Goal: Information Seeking & Learning: Compare options

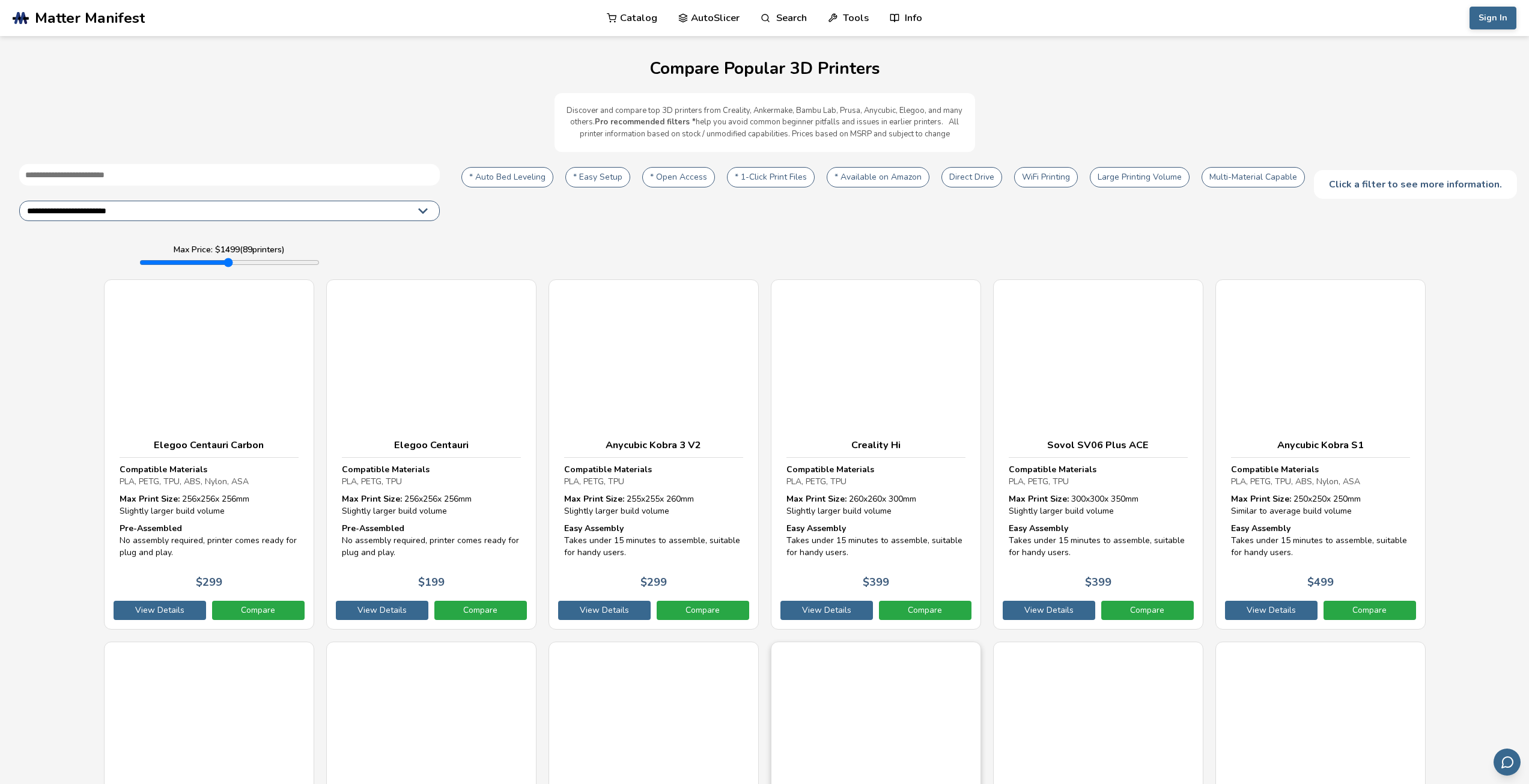
select select "**********"
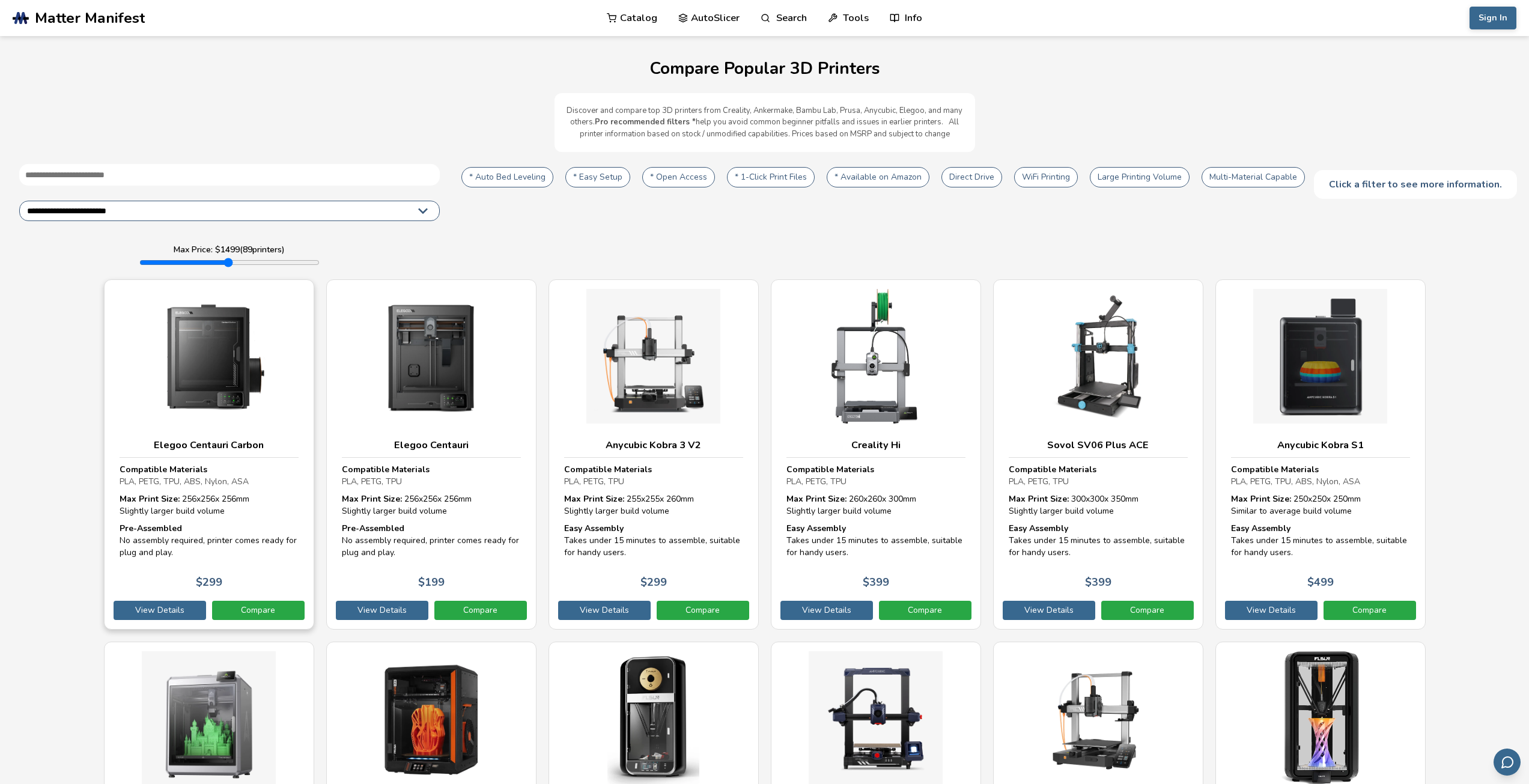
click at [214, 368] on img at bounding box center [209, 356] width 179 height 134
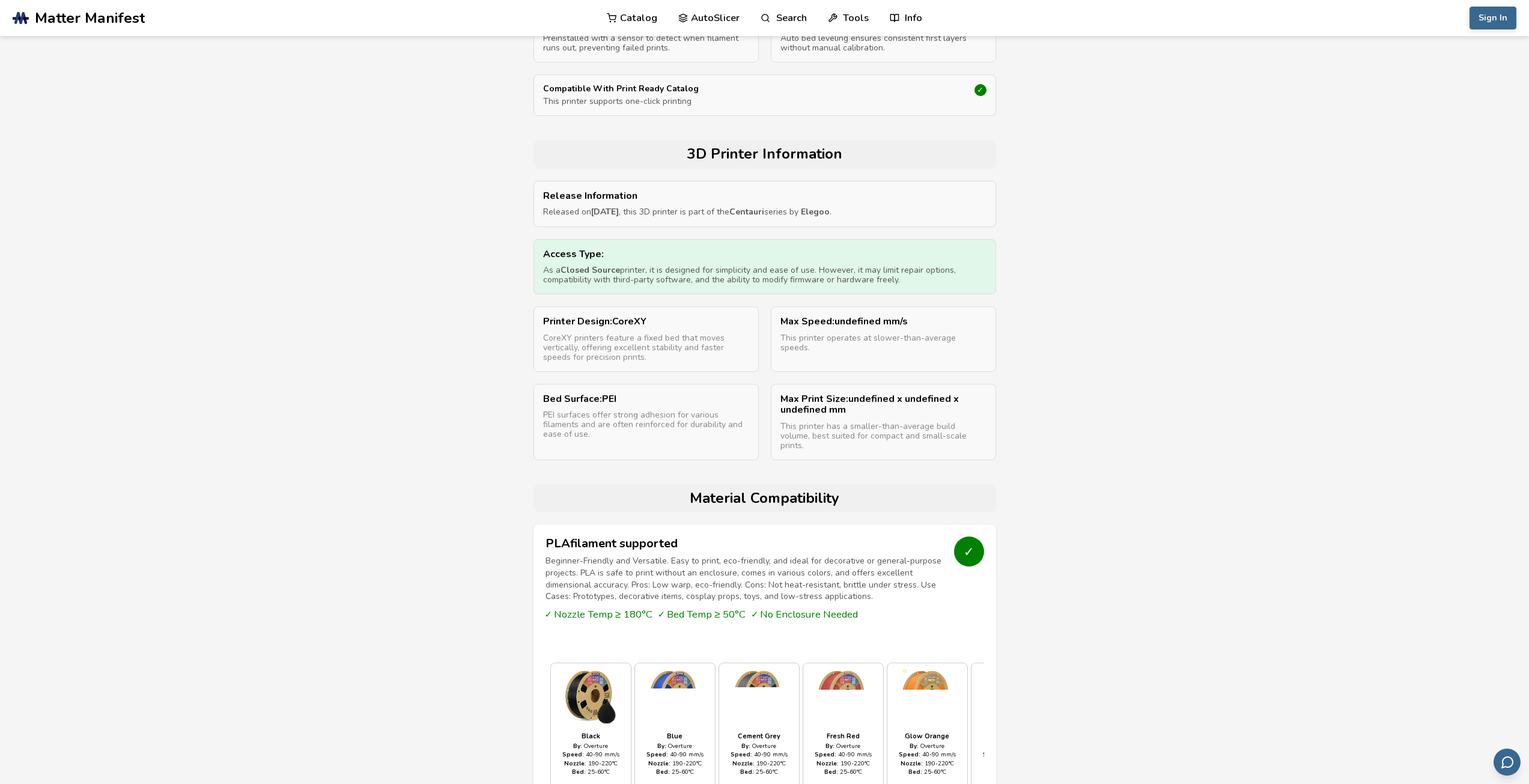
scroll to position [421, 0]
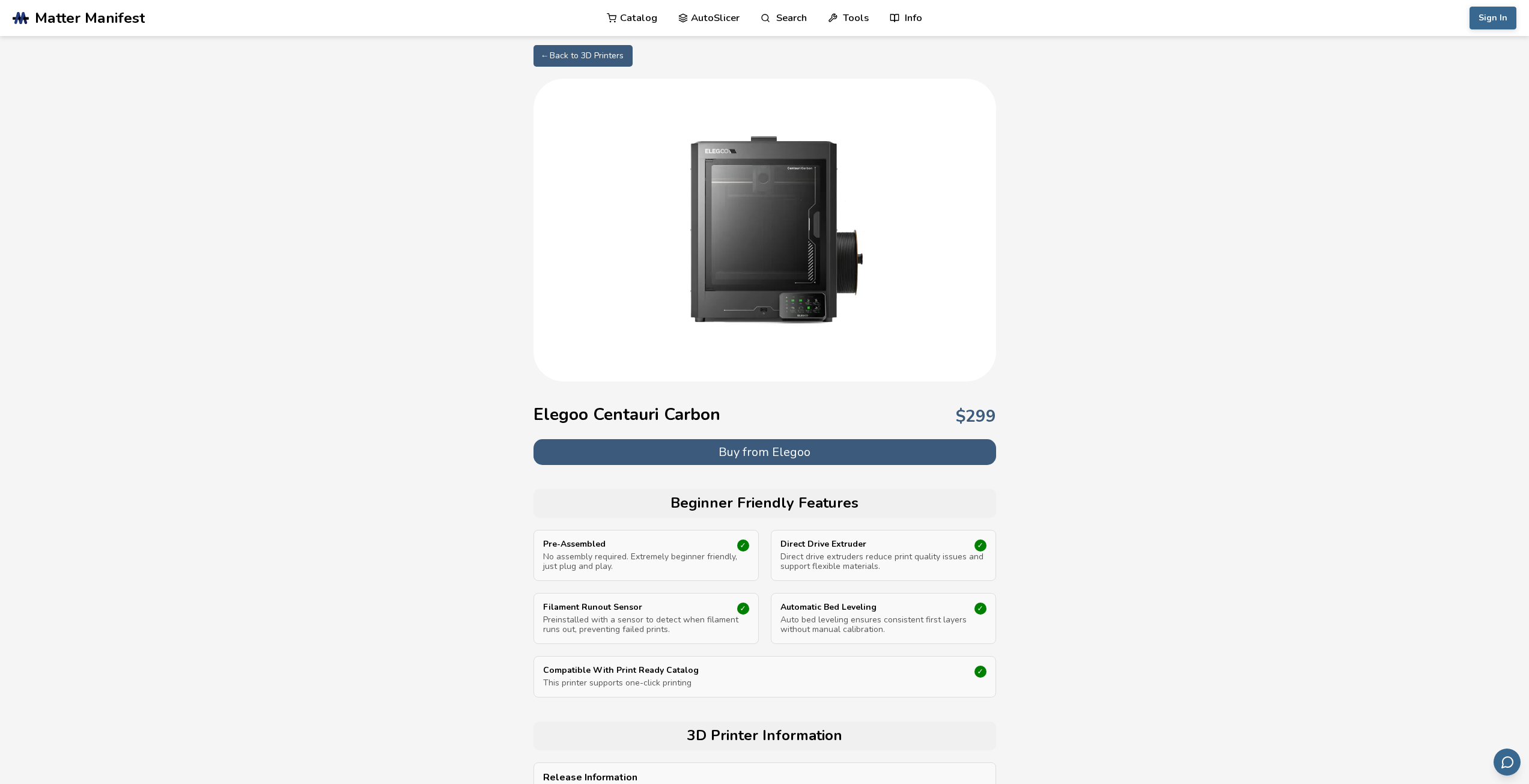
select select "**********"
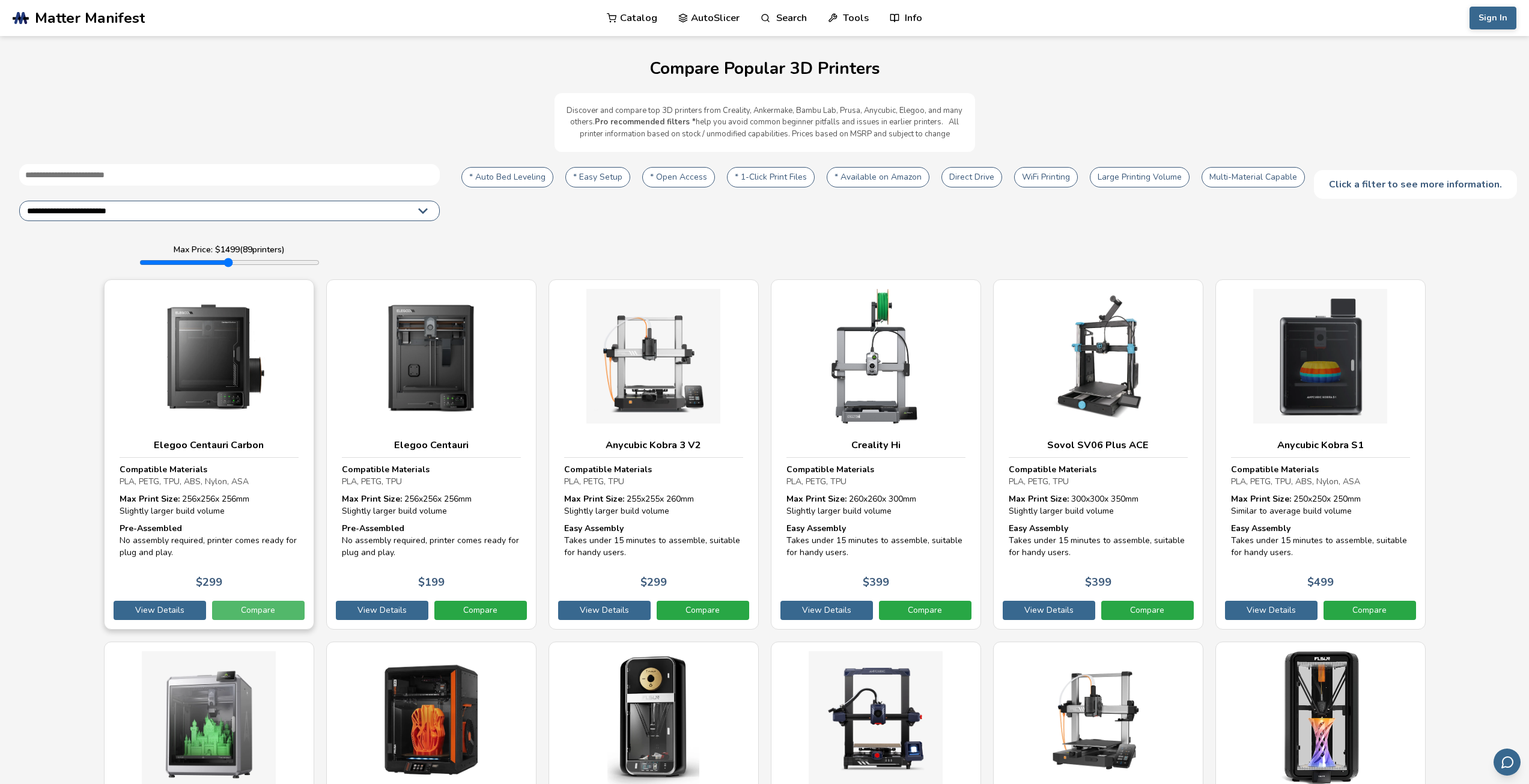
click at [263, 609] on link "Compare" at bounding box center [258, 610] width 92 height 19
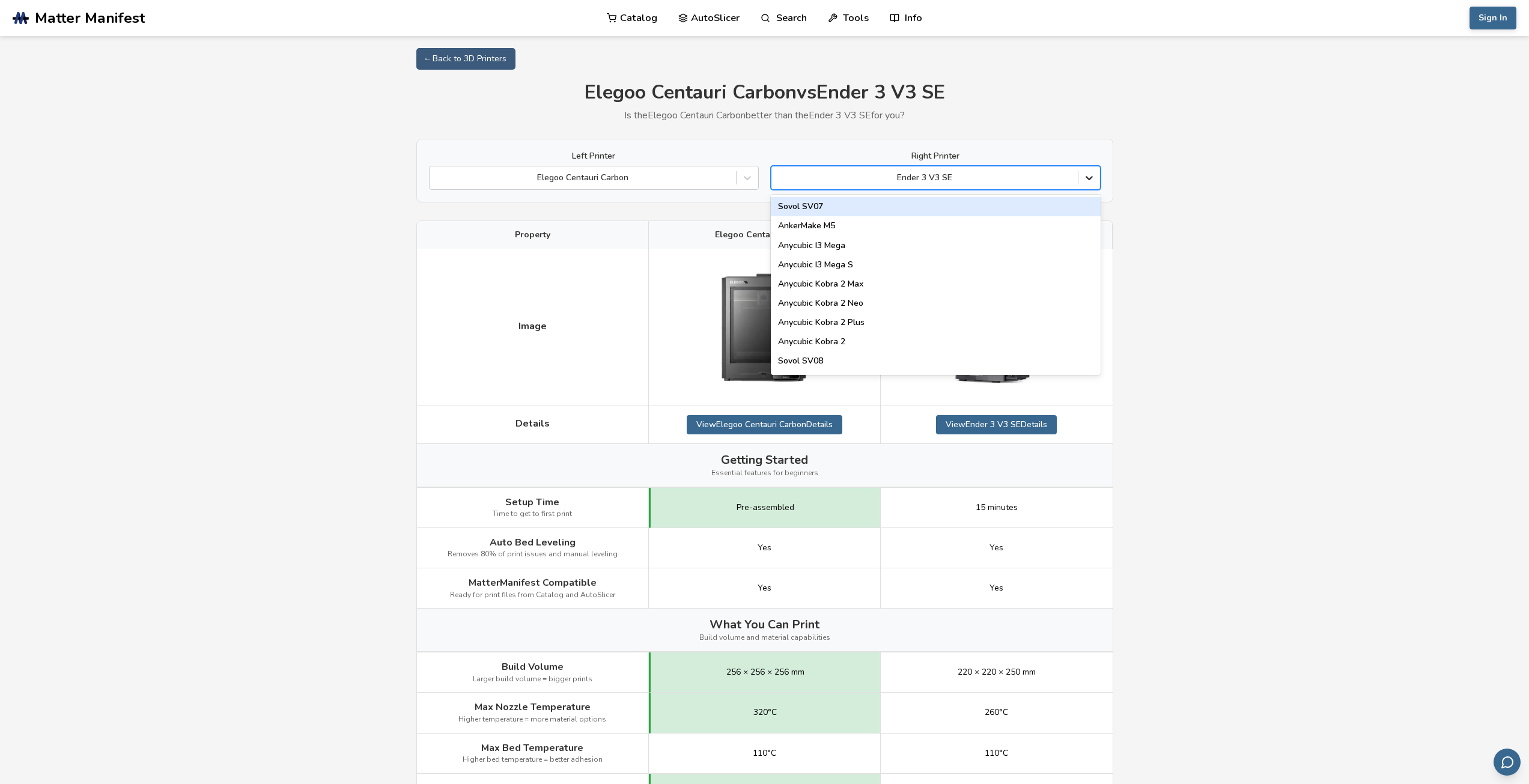
click at [1090, 181] on icon at bounding box center [1089, 177] width 12 height 12
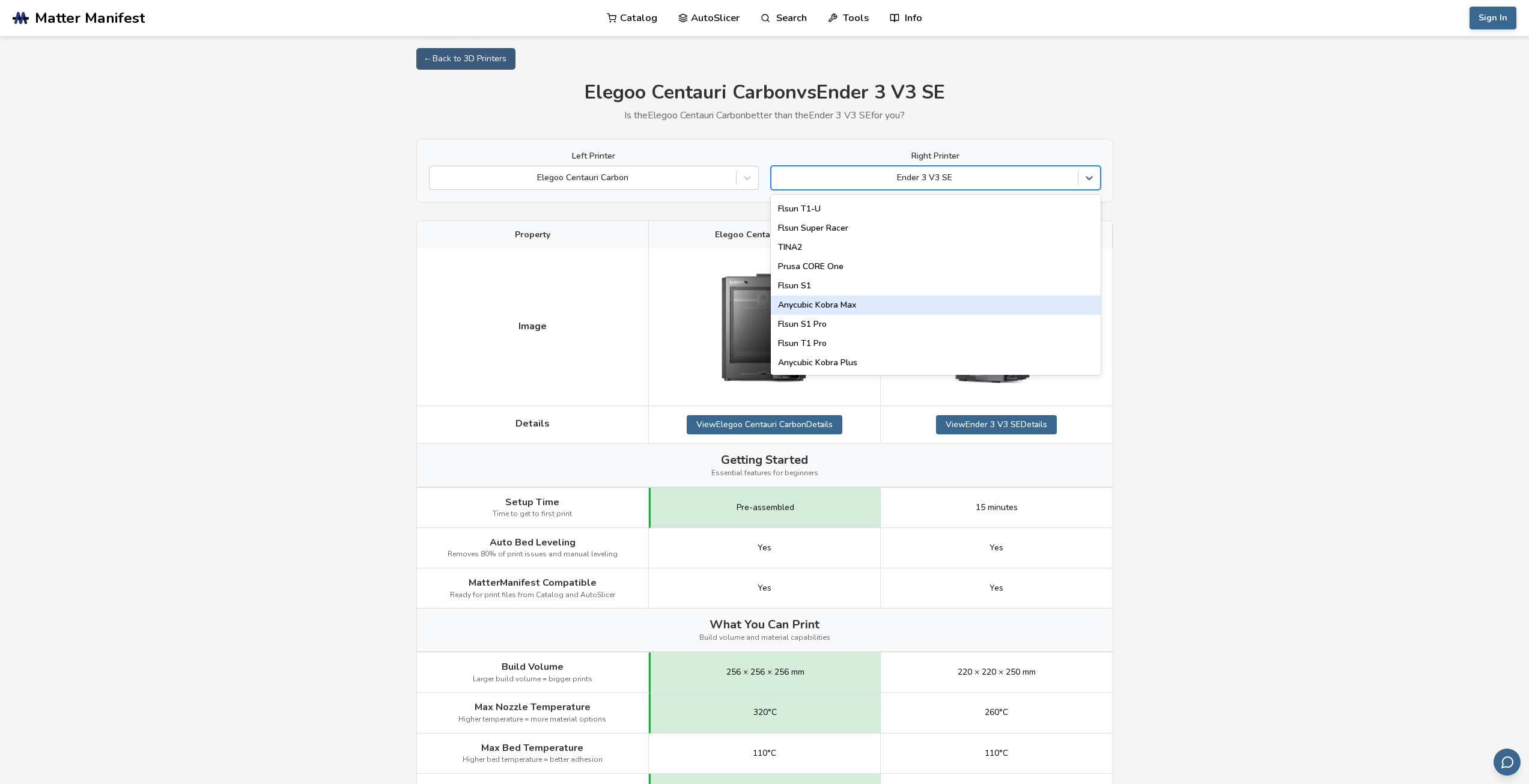
scroll to position [1540, 0]
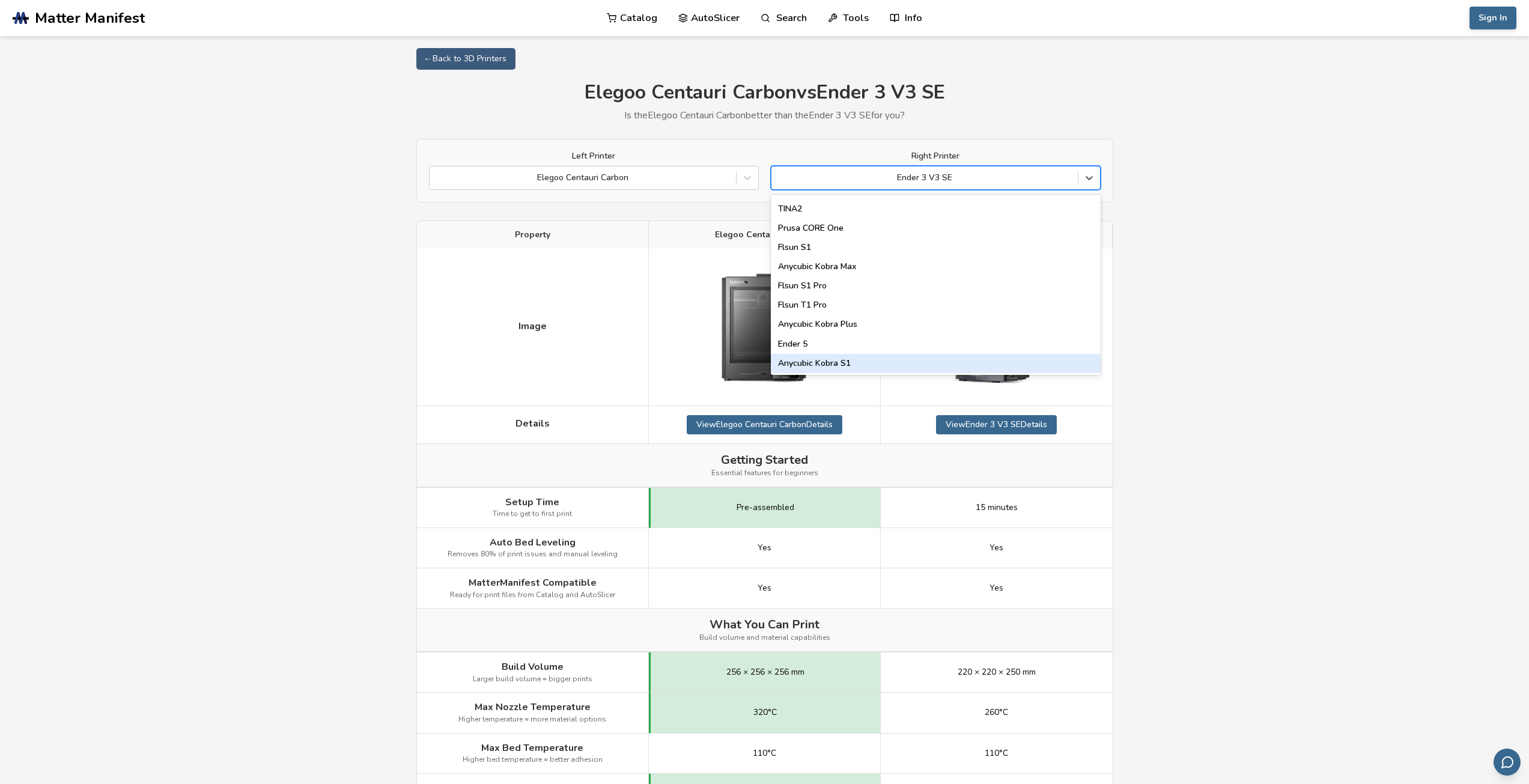
click at [836, 365] on div "Anycubic Kobra S1" at bounding box center [936, 363] width 330 height 19
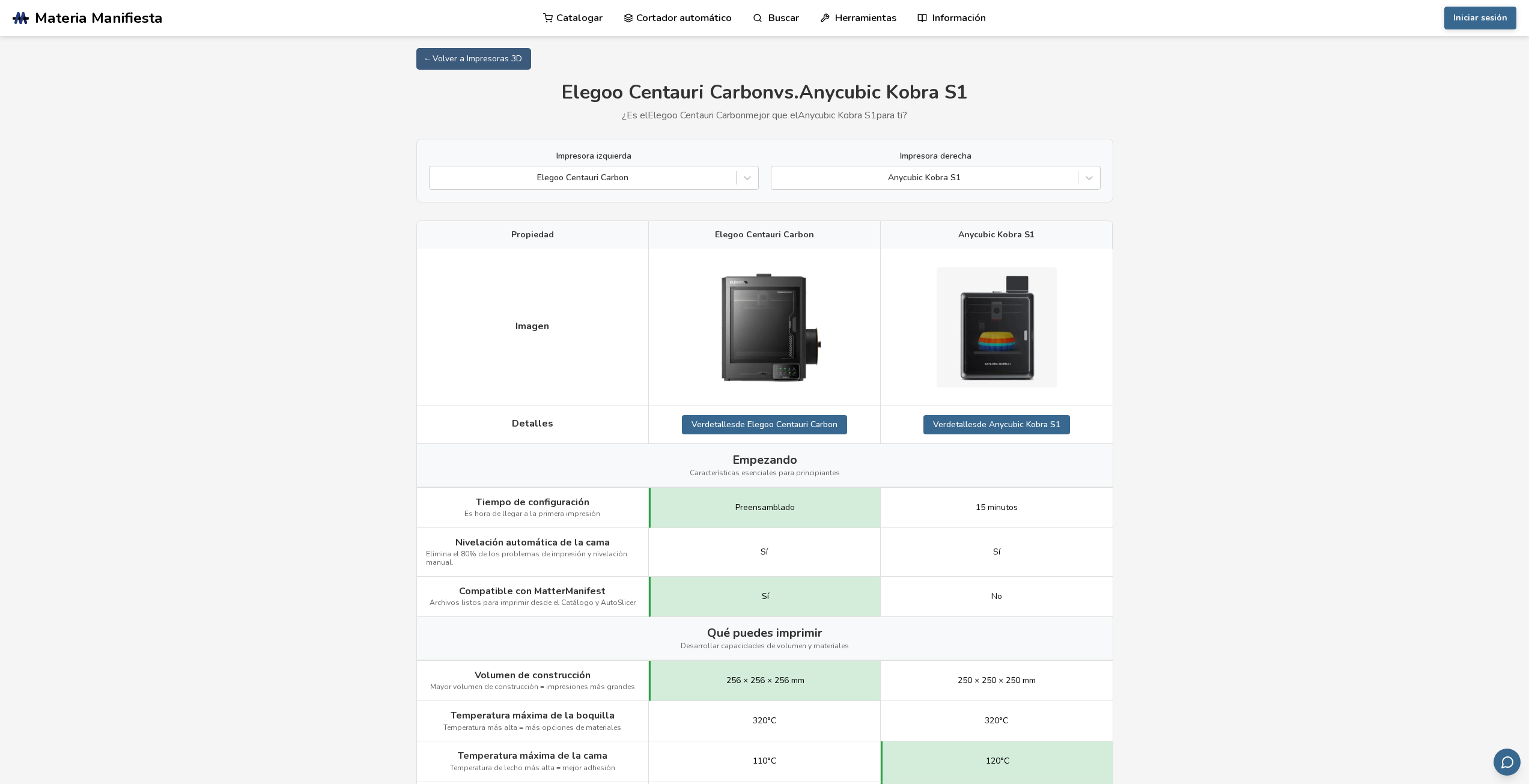
click at [1089, 175] on icon at bounding box center [1089, 177] width 12 height 12
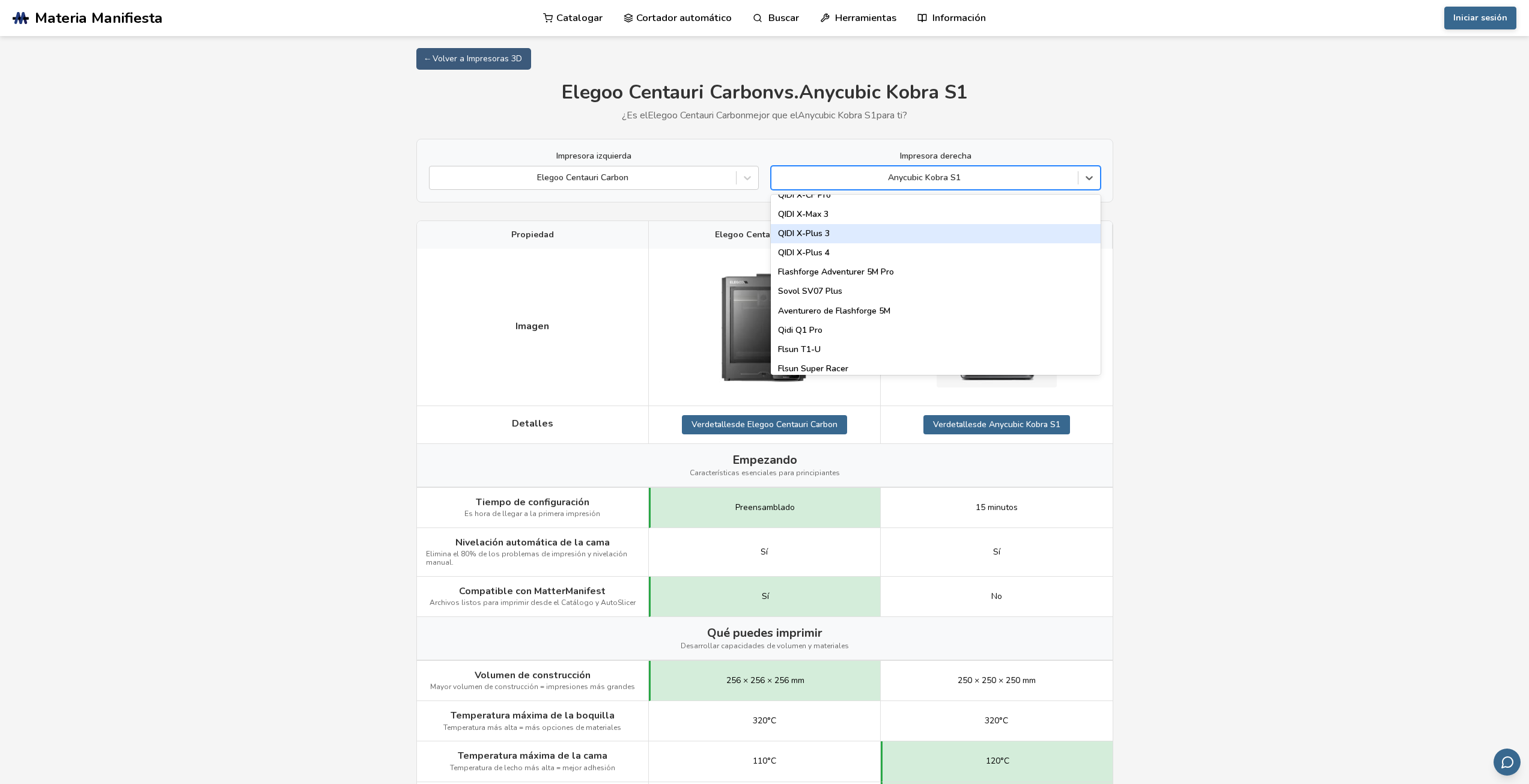
scroll to position [1382, 0]
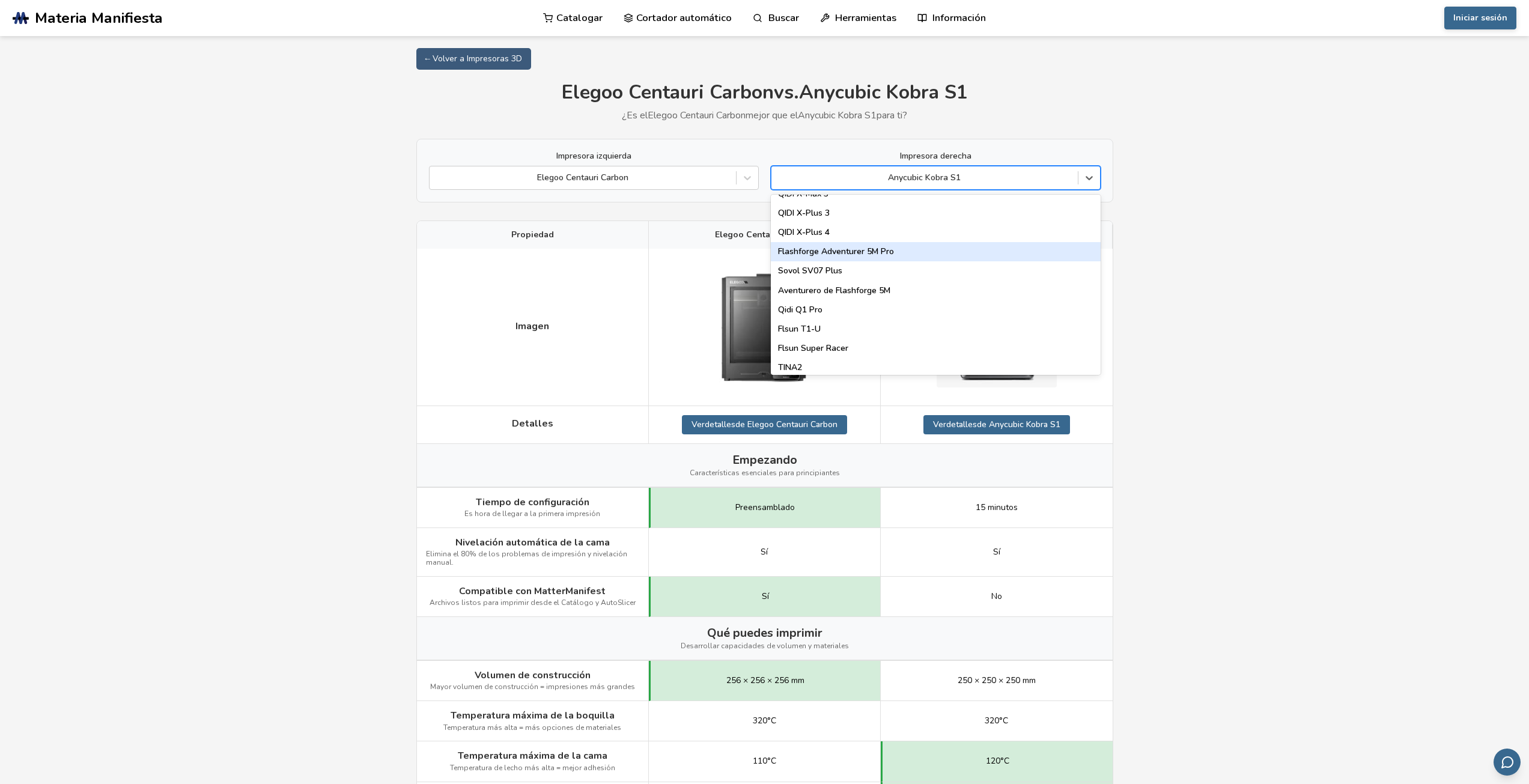
click at [853, 251] on font "Flashforge Adventurer 5M Pro" at bounding box center [836, 252] width 116 height 12
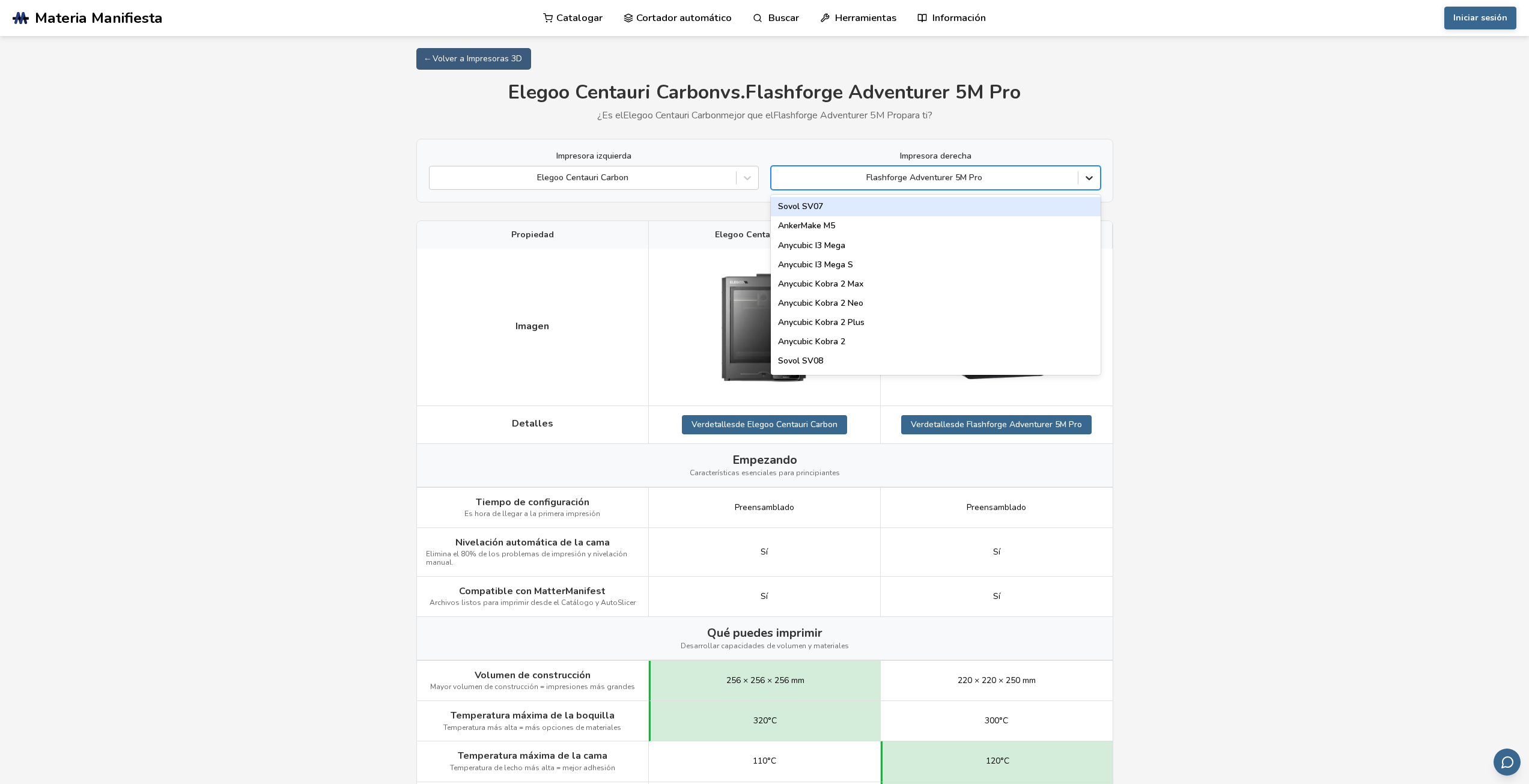
click at [1088, 179] on icon at bounding box center [1089, 177] width 12 height 12
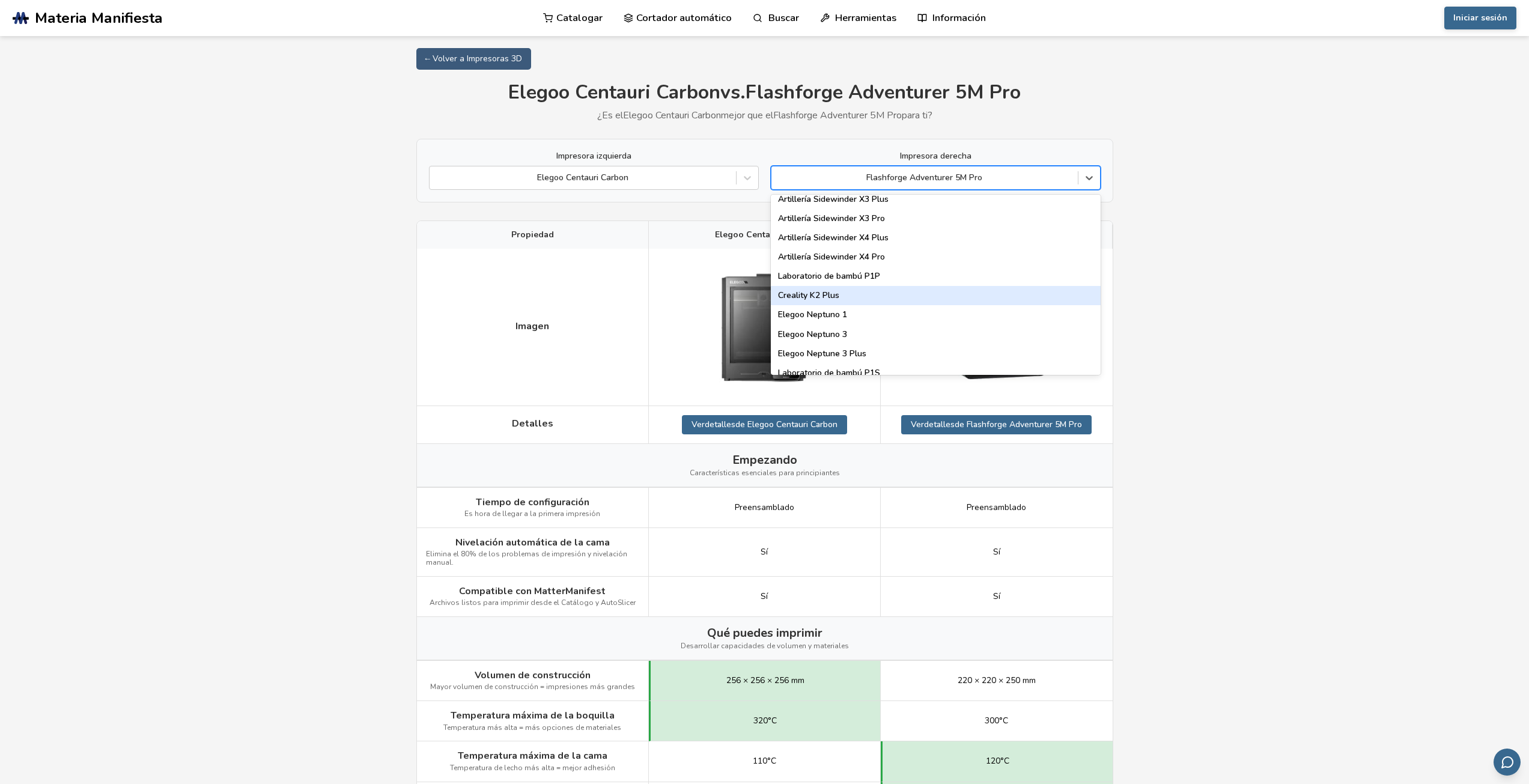
scroll to position [781, 0]
click at [859, 310] on font "Laboratorio de bambú P1S" at bounding box center [829, 312] width 103 height 12
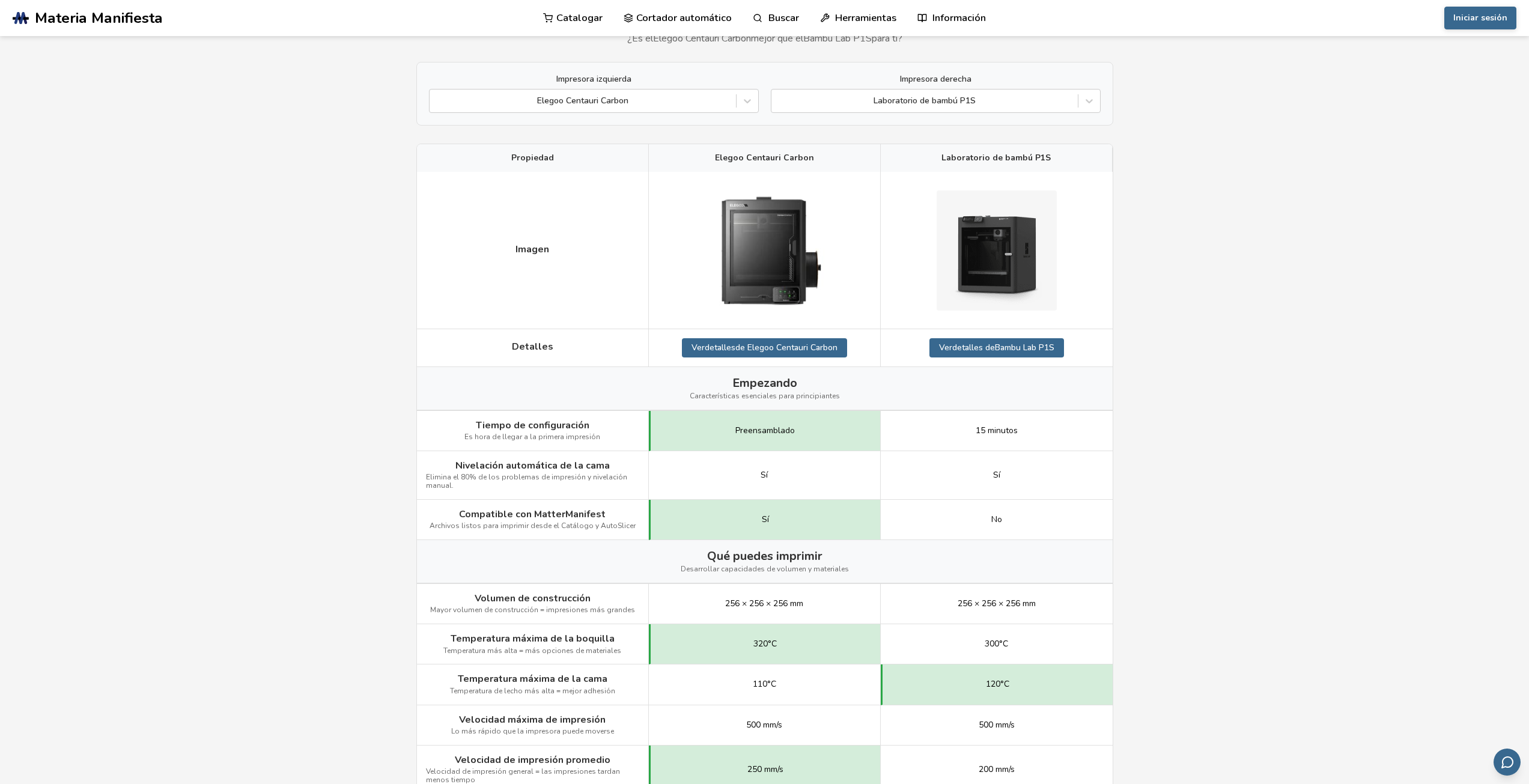
scroll to position [60, 0]
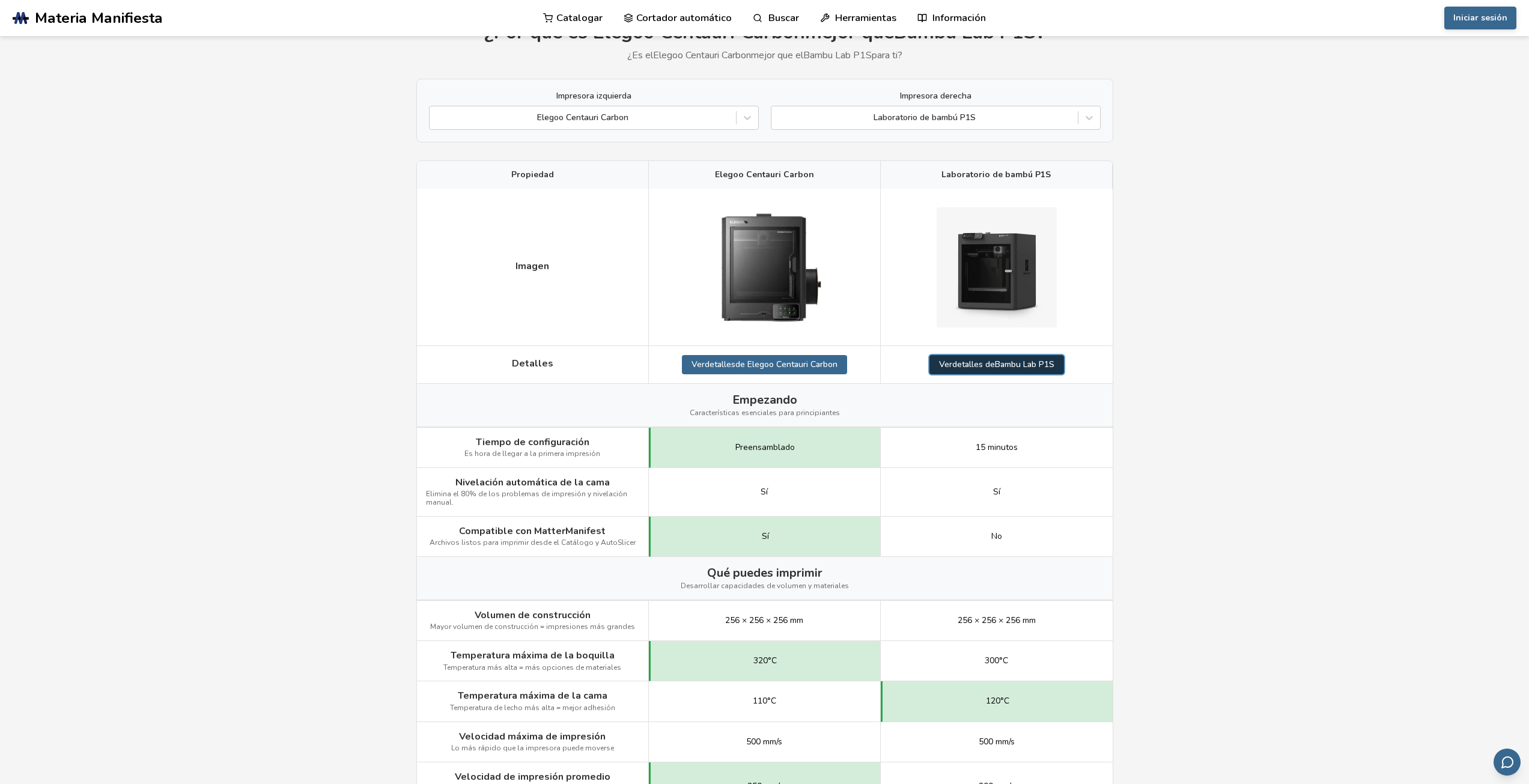
click at [981, 368] on font "detalles de" at bounding box center [974, 364] width 43 height 12
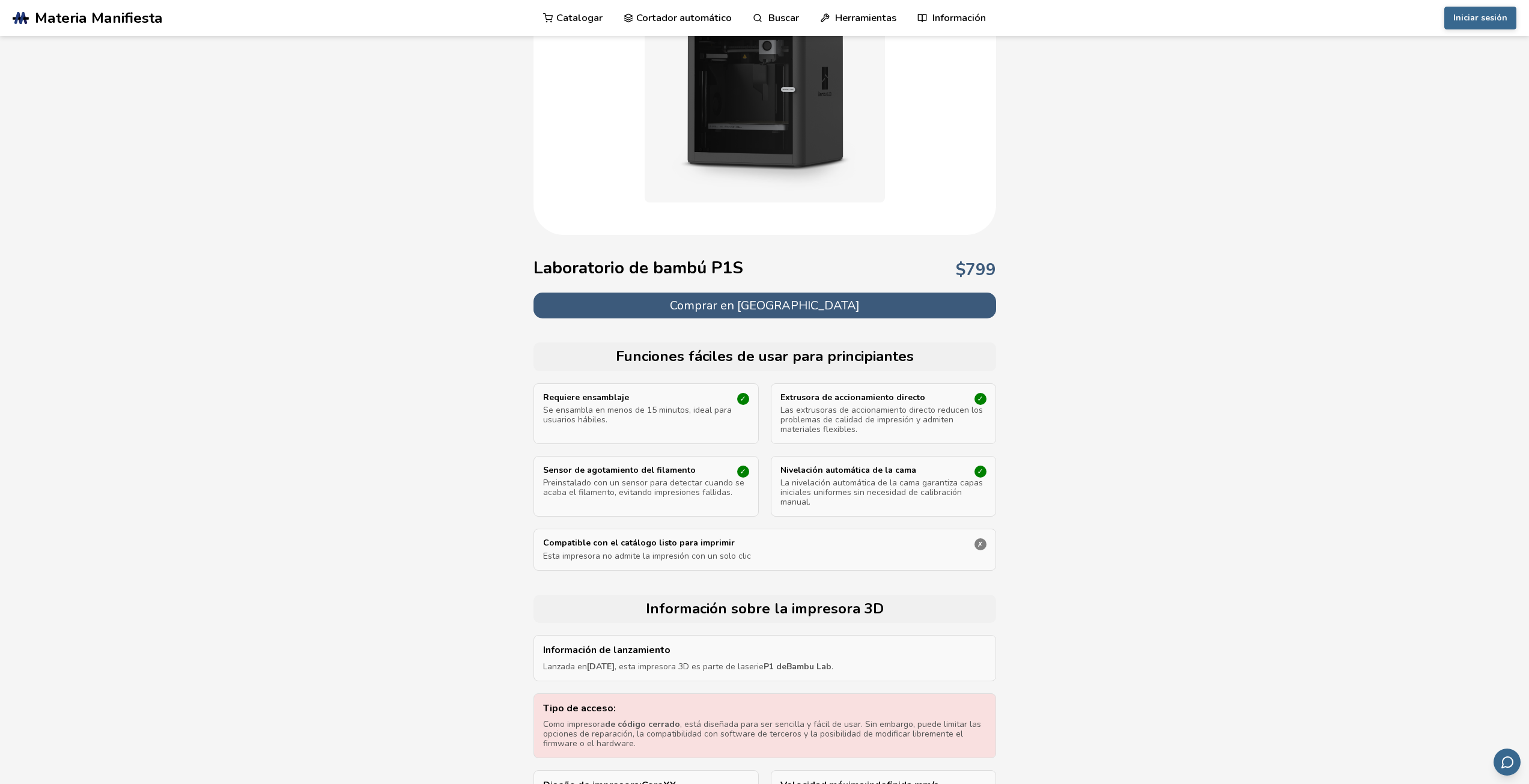
scroll to position [180, 0]
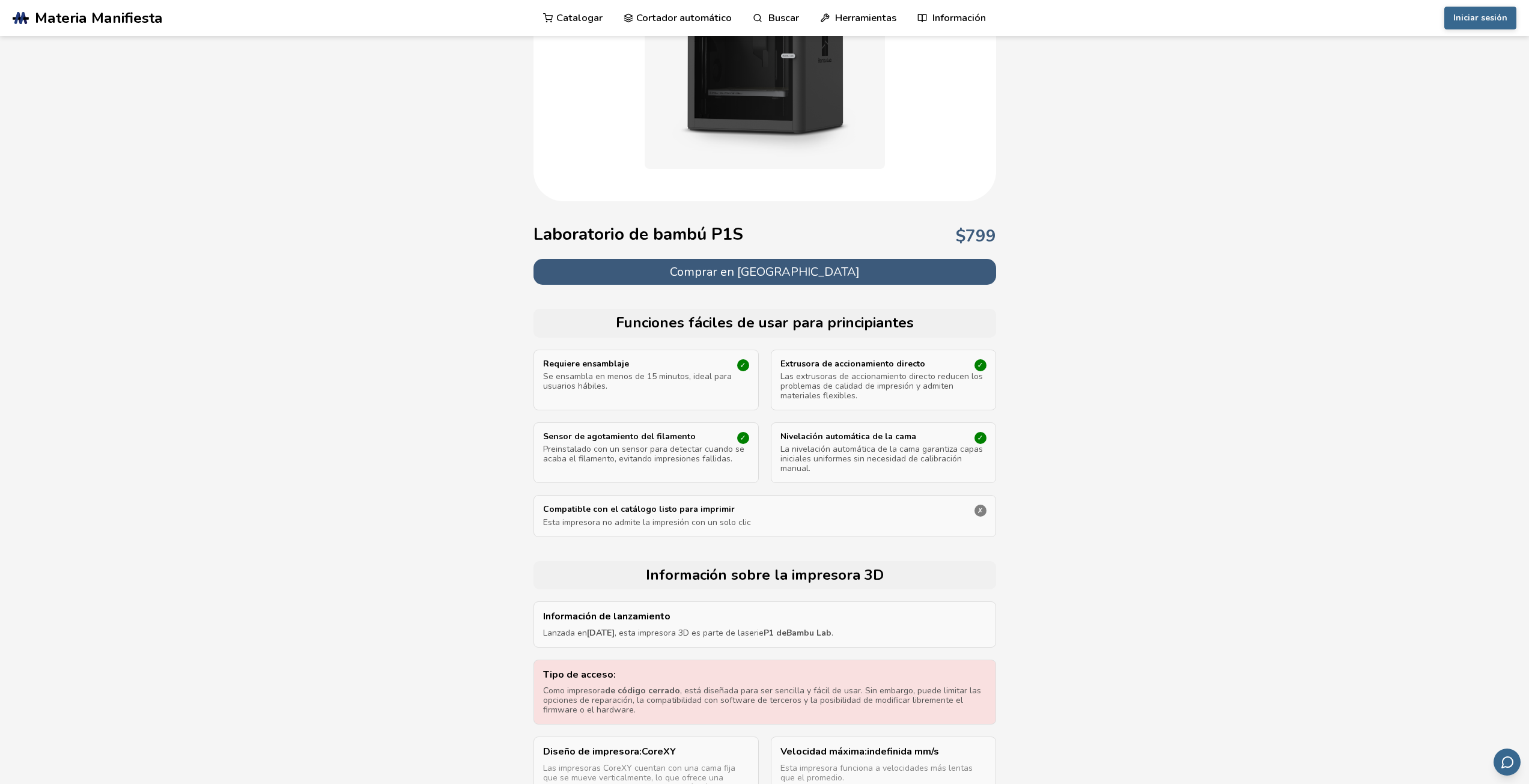
click at [763, 275] on font "Comprar en [GEOGRAPHIC_DATA]" at bounding box center [765, 272] width 190 height 16
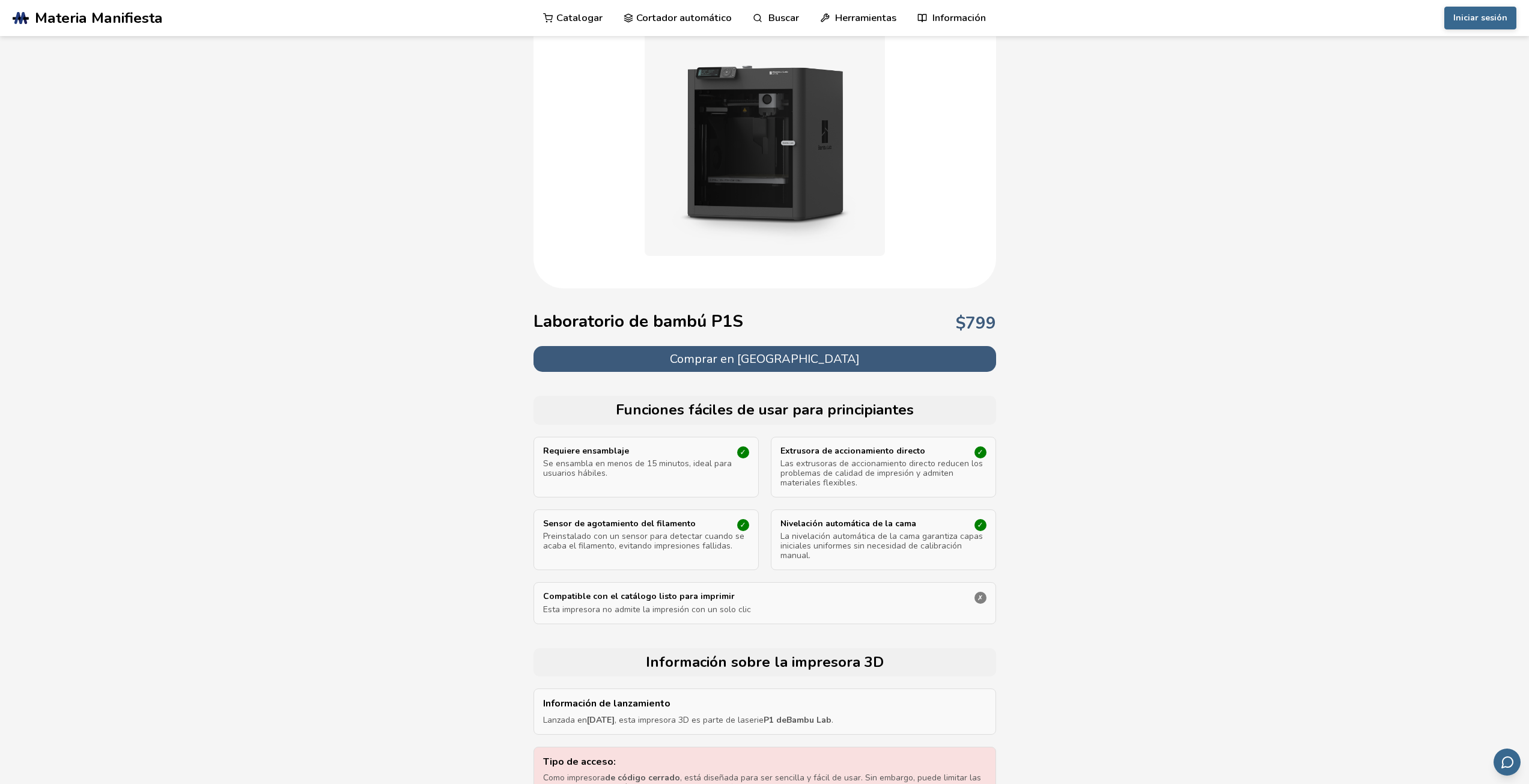
scroll to position [0, 0]
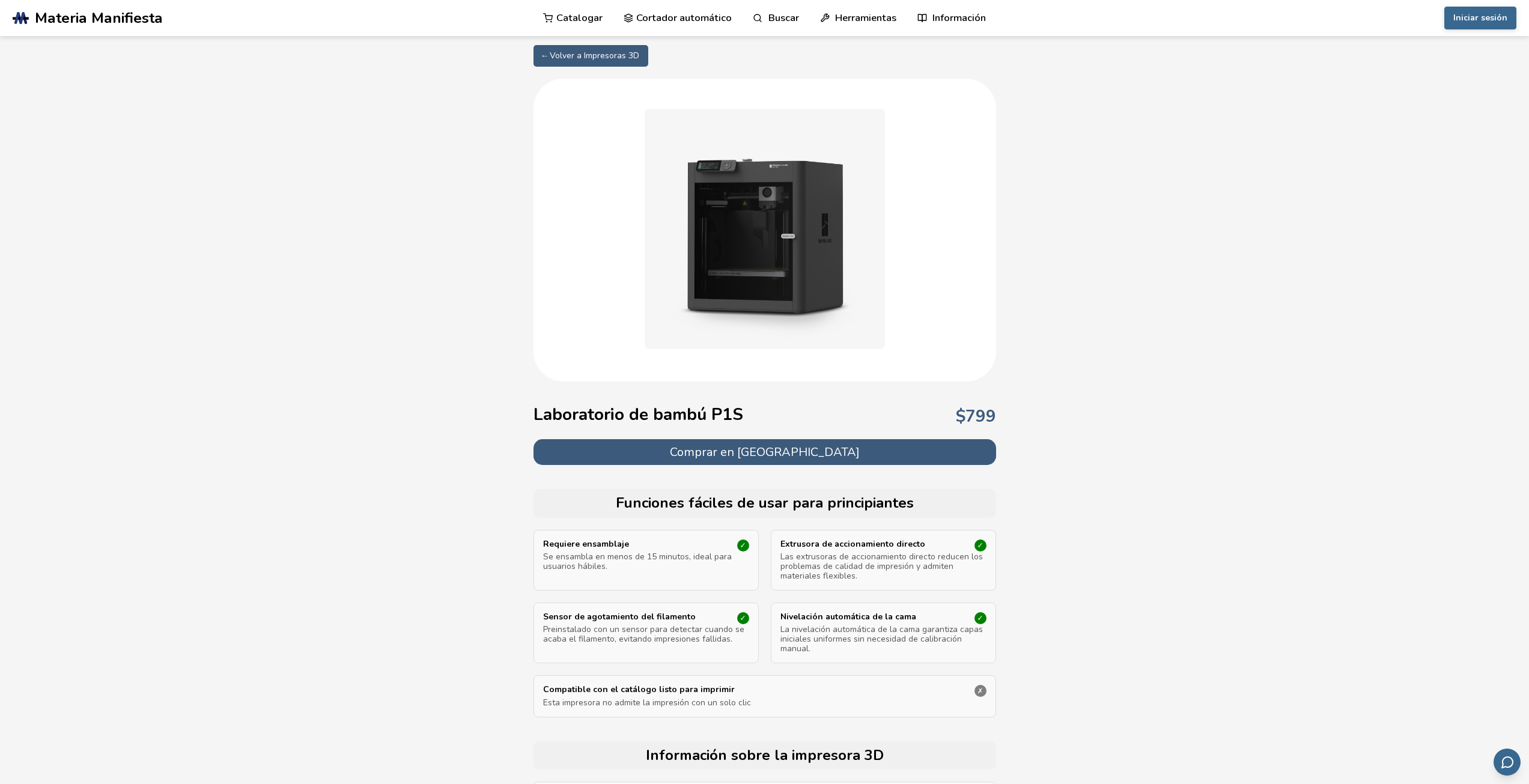
click at [546, 57] on font "← Volver a Impresoras 3D" at bounding box center [591, 55] width 97 height 12
select select "**********"
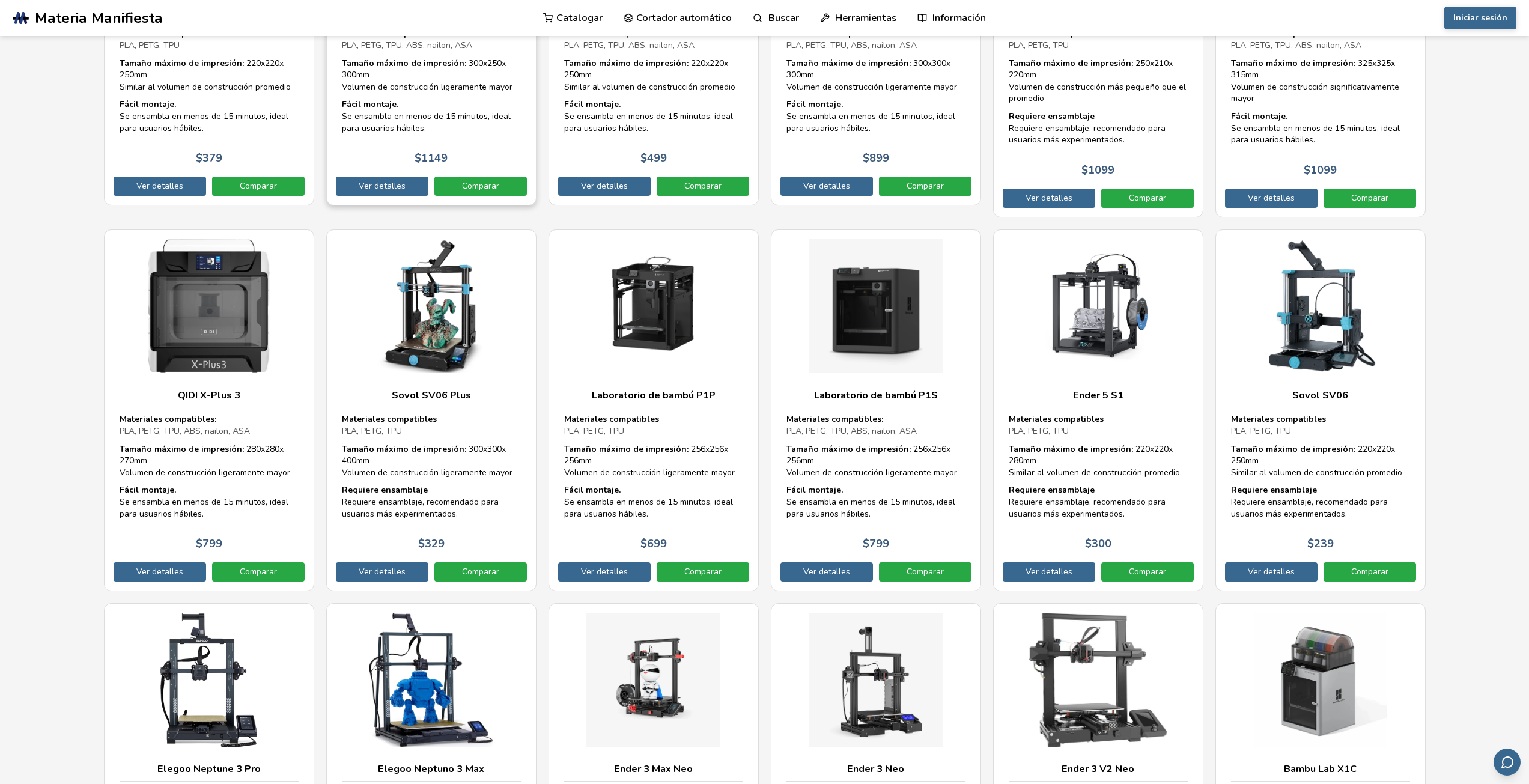
scroll to position [3183, 0]
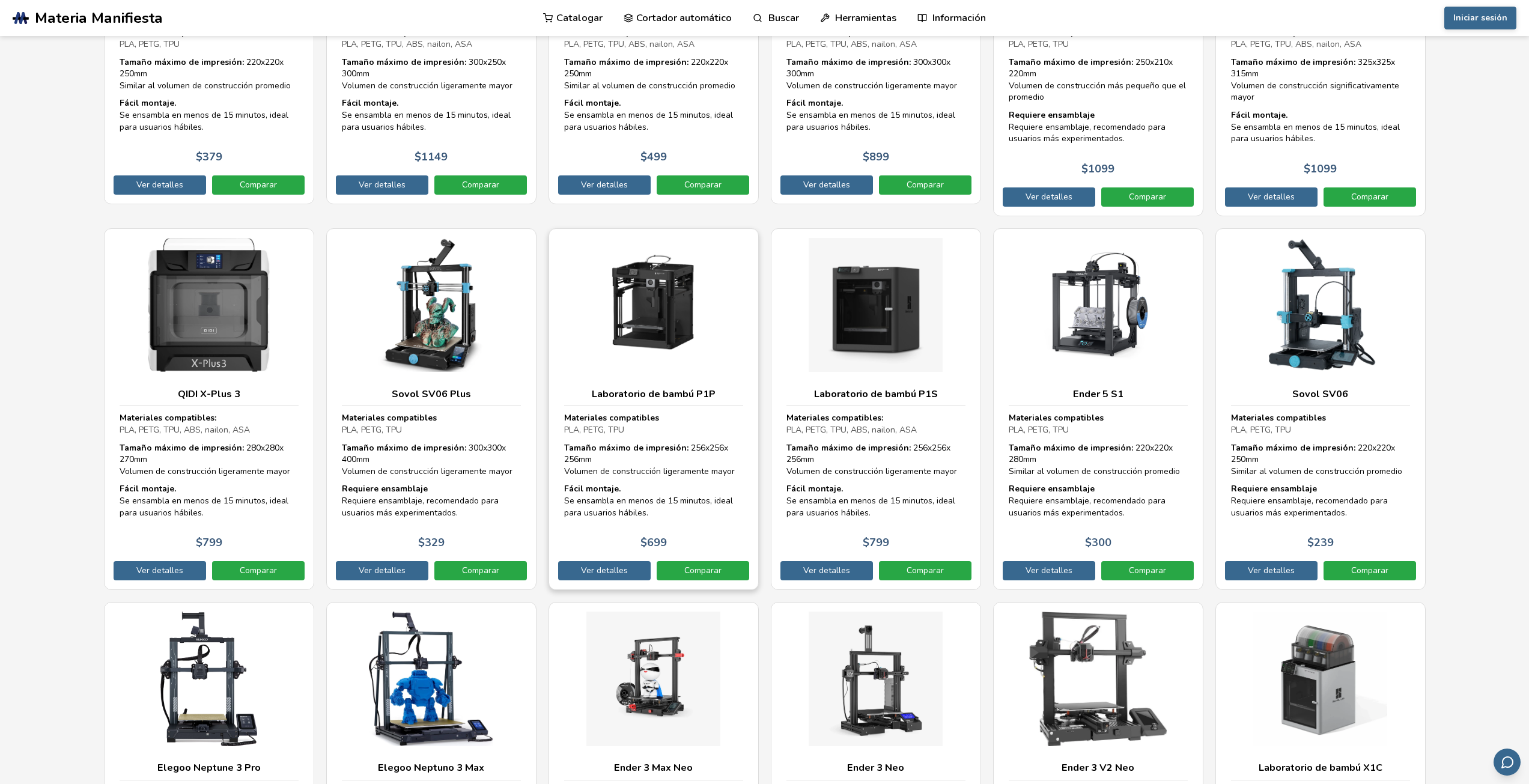
click at [659, 338] on img at bounding box center [654, 304] width 179 height 134
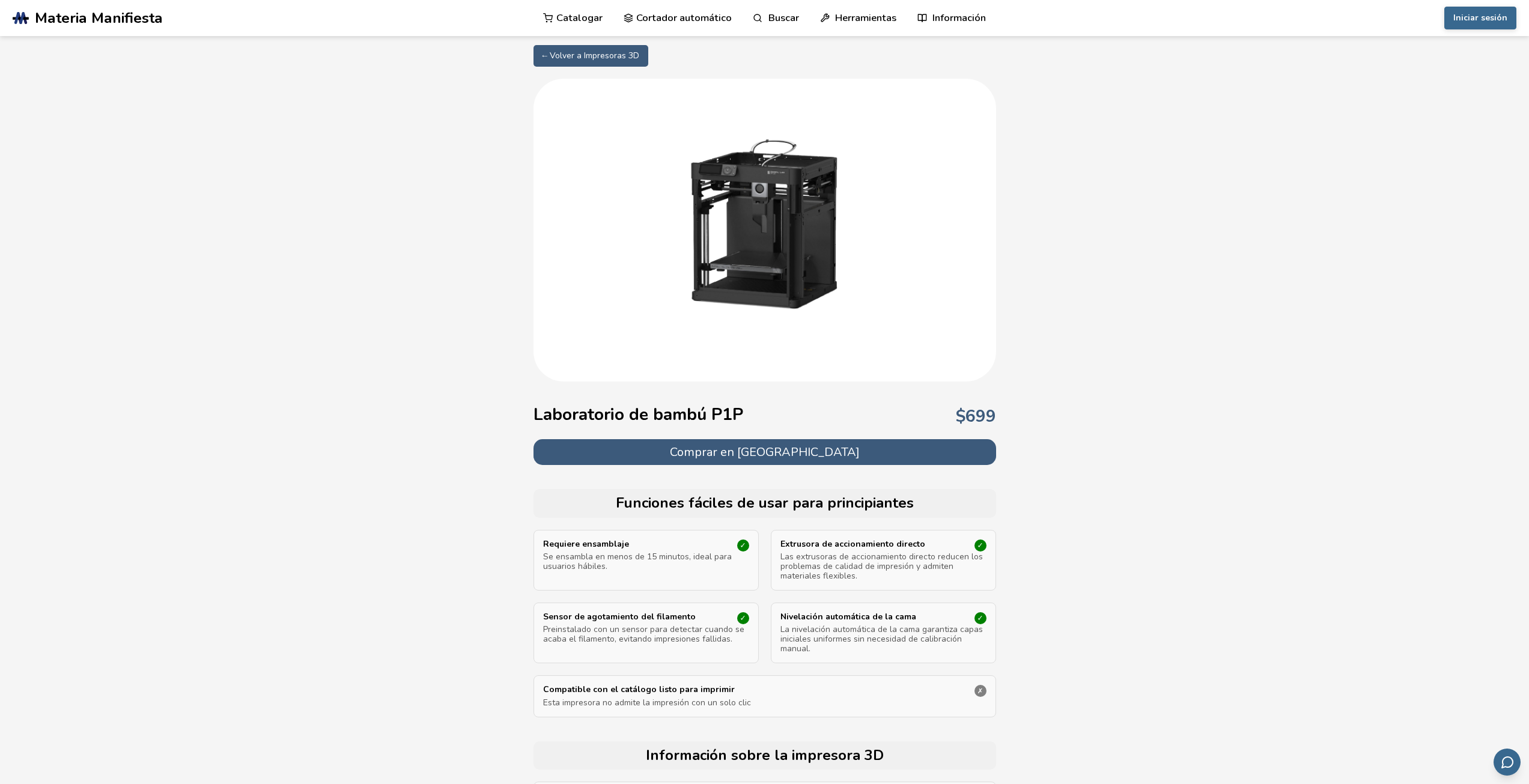
click at [748, 453] on font "Comprar en [GEOGRAPHIC_DATA]" at bounding box center [765, 452] width 190 height 16
click at [564, 52] on font "← Volver a Impresoras 3D" at bounding box center [591, 55] width 97 height 12
select select "**********"
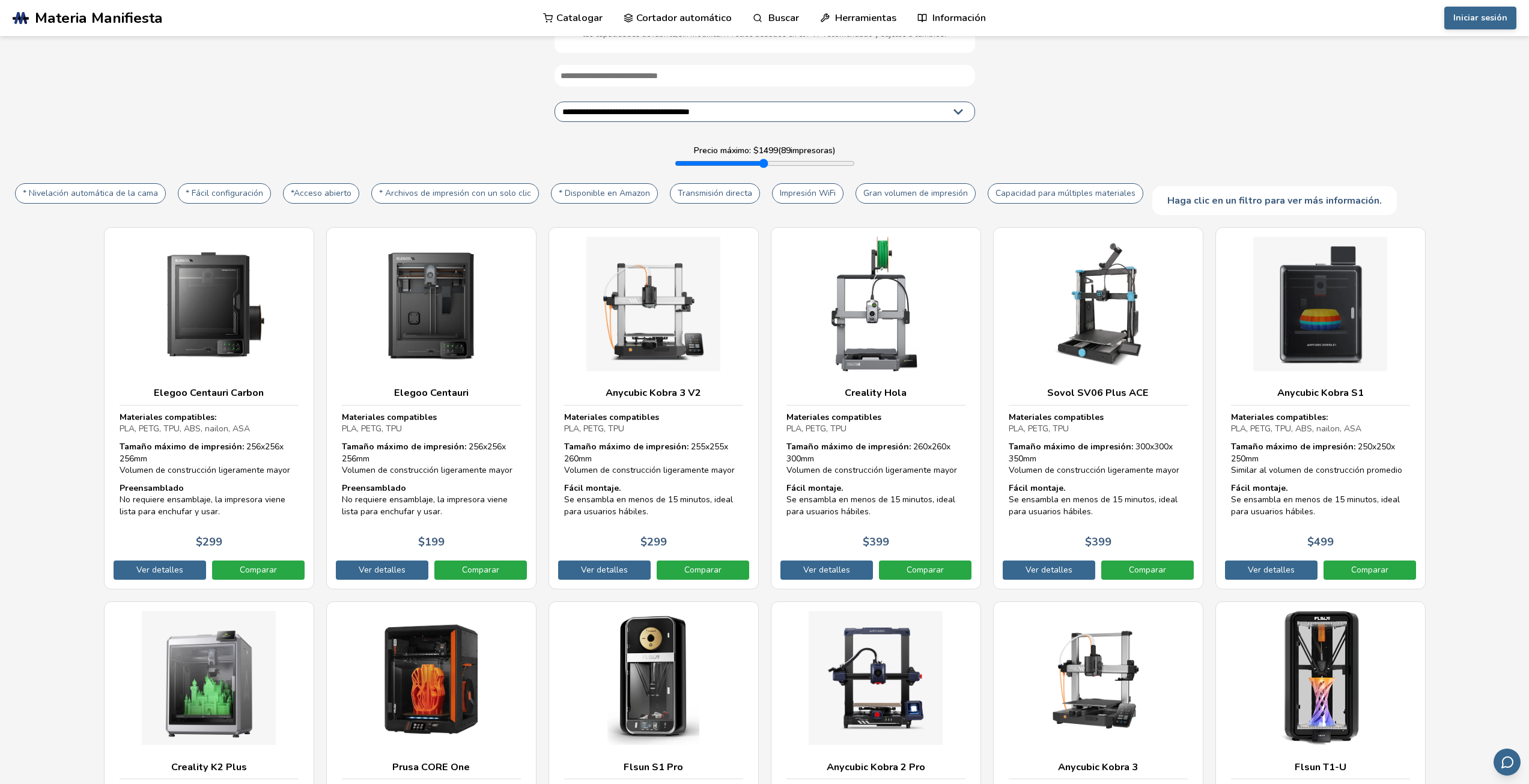
scroll to position [120, 0]
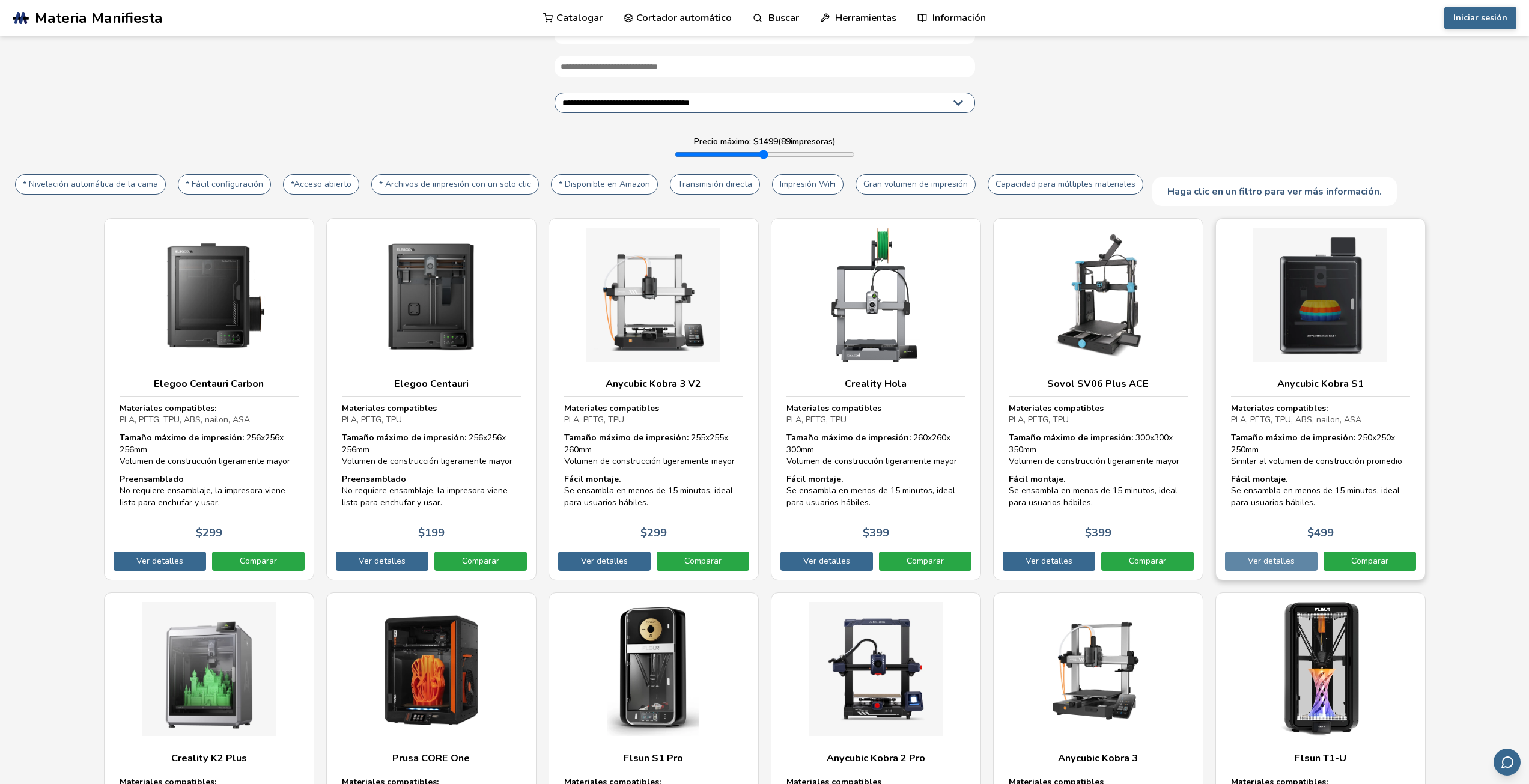
click at [1281, 557] on font "Ver detalles" at bounding box center [1271, 560] width 47 height 12
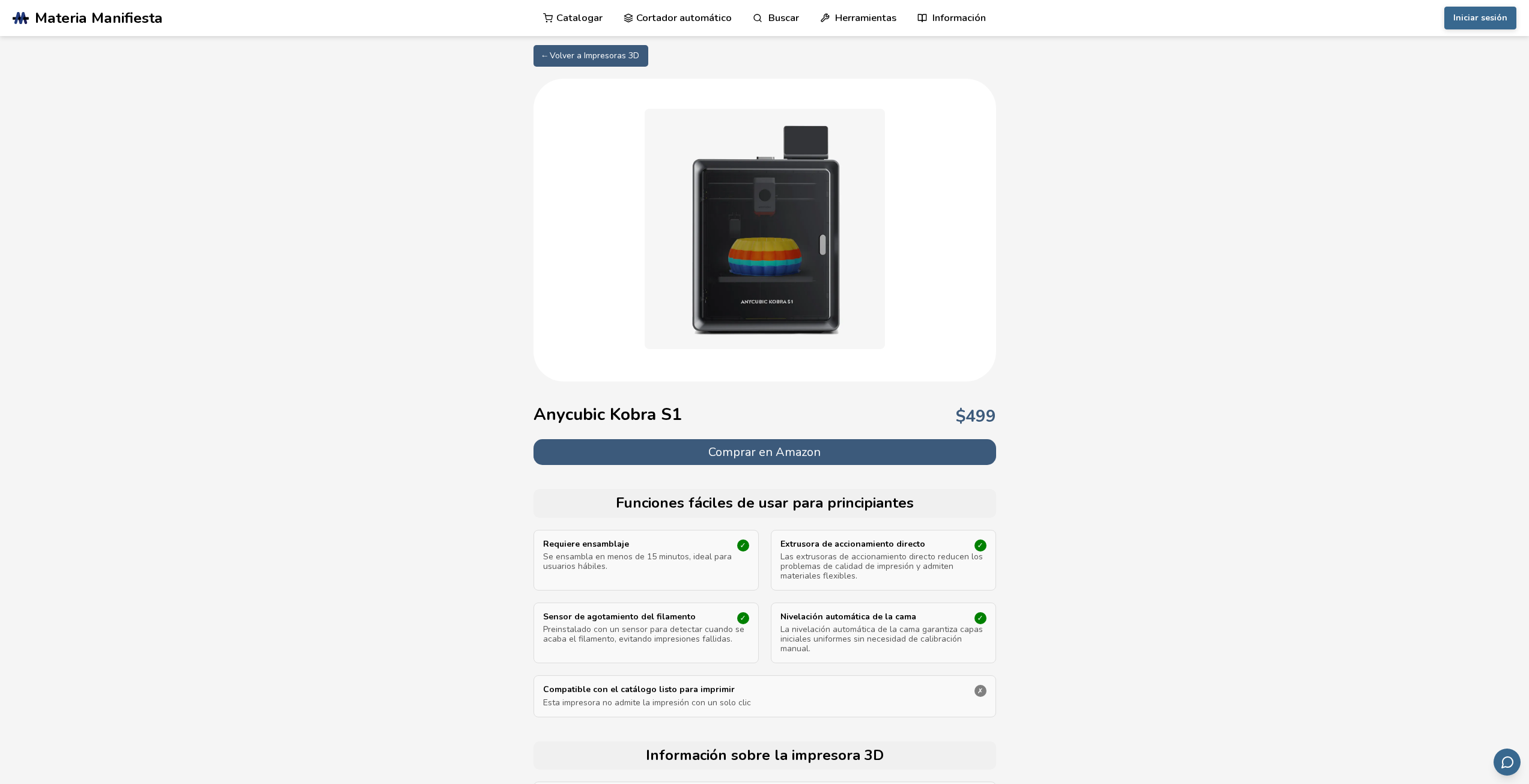
click at [759, 453] on font "Comprar en Amazon" at bounding box center [764, 452] width 113 height 16
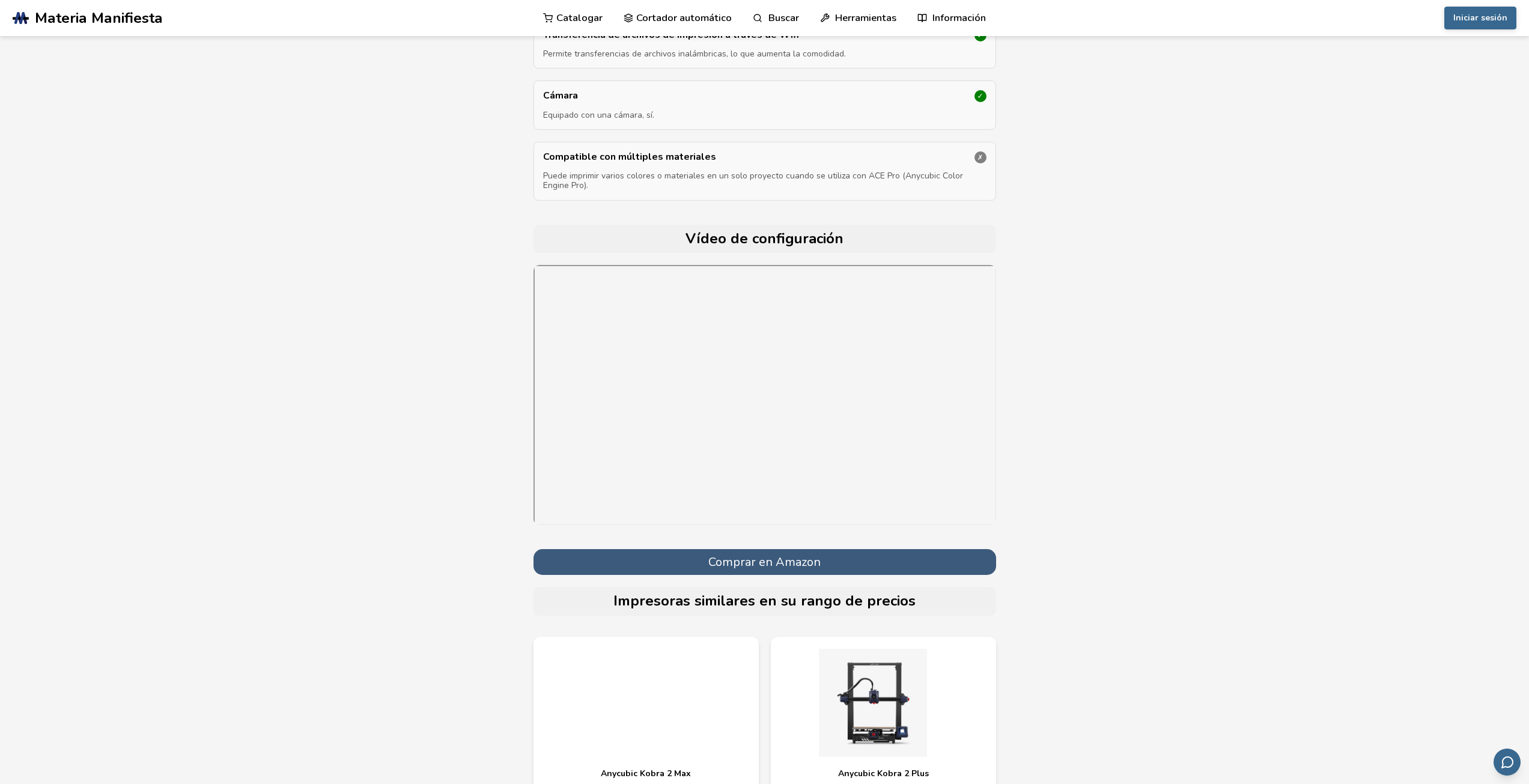
scroll to position [4251, 0]
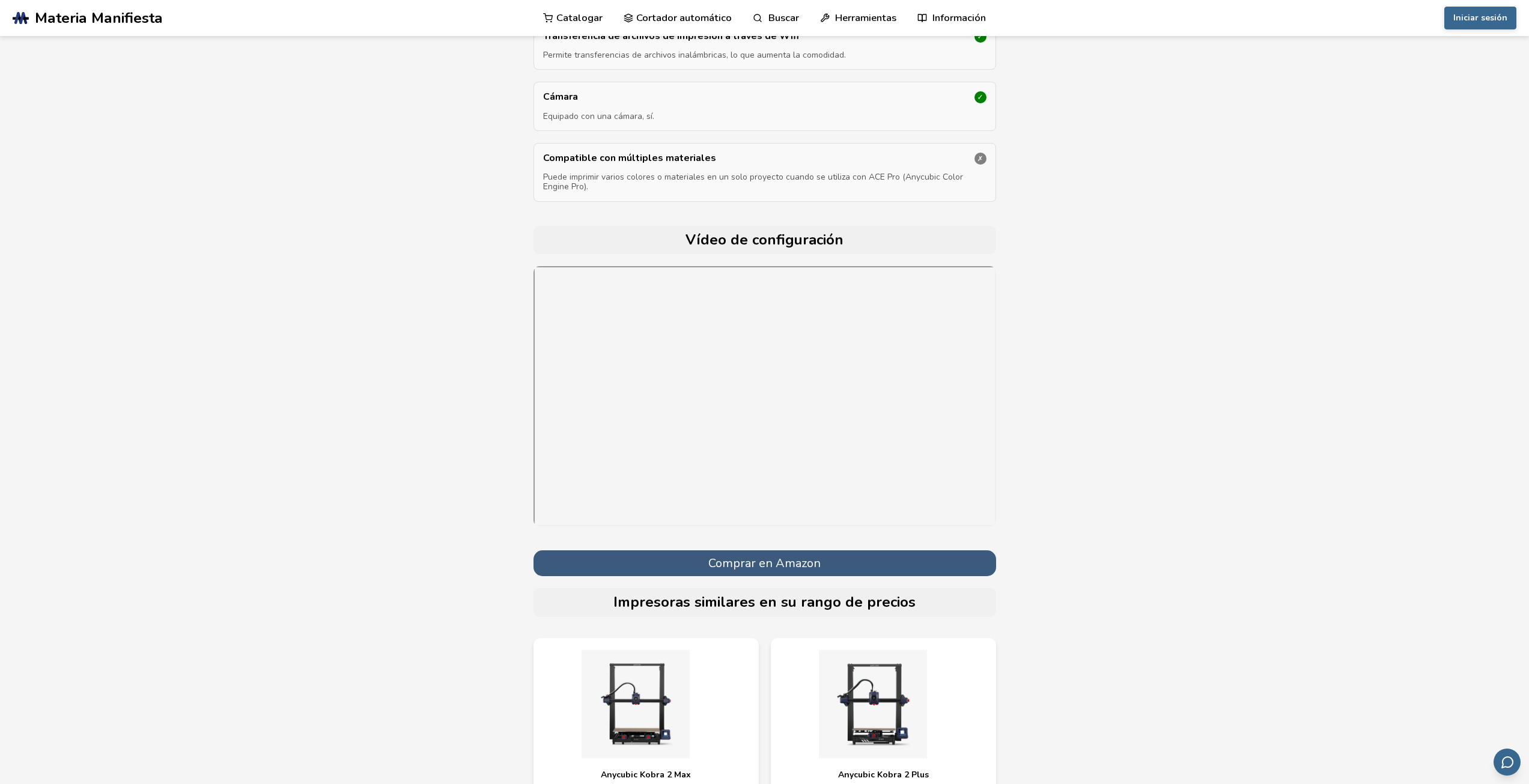
scroll to position [120, 0]
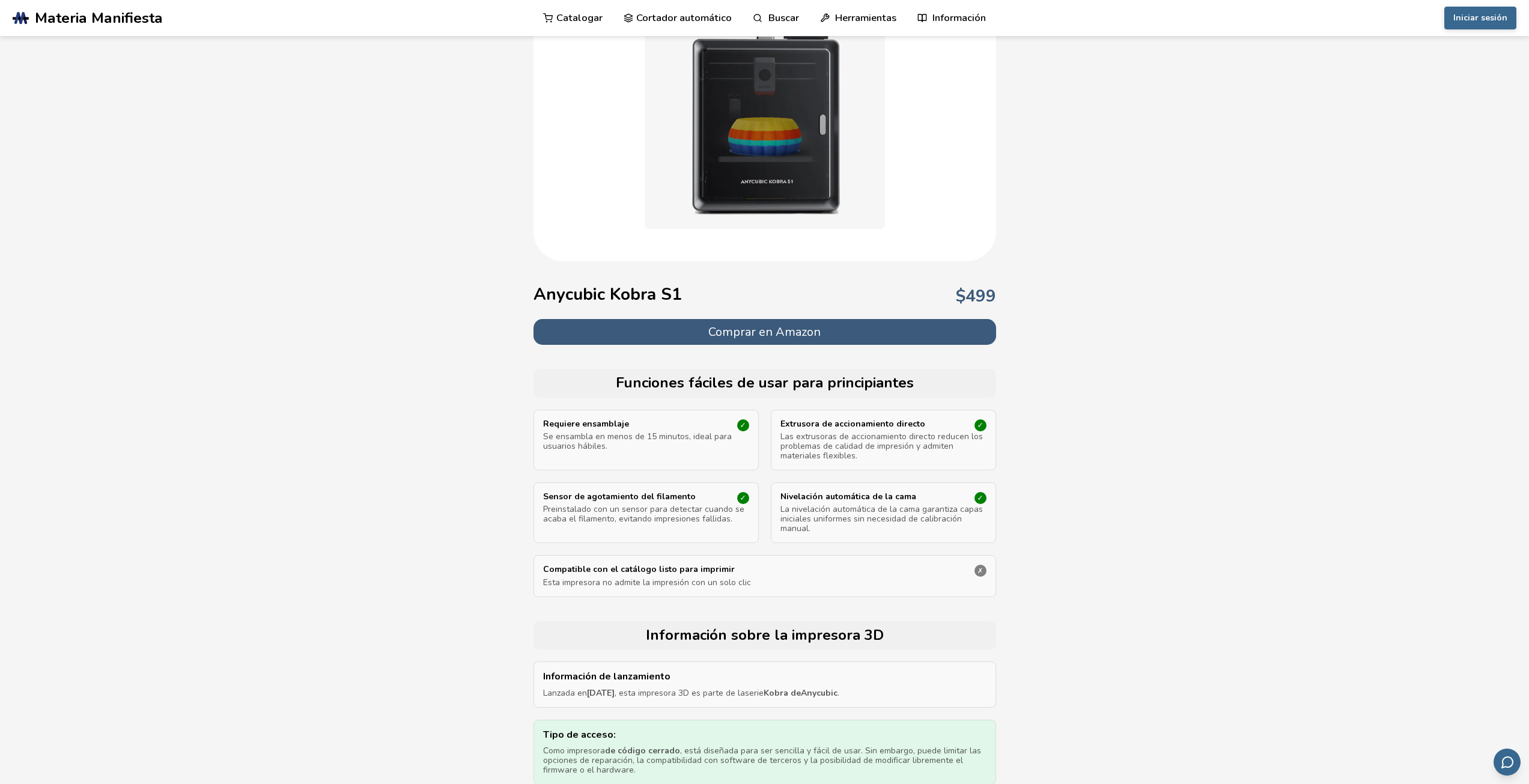
select select "**********"
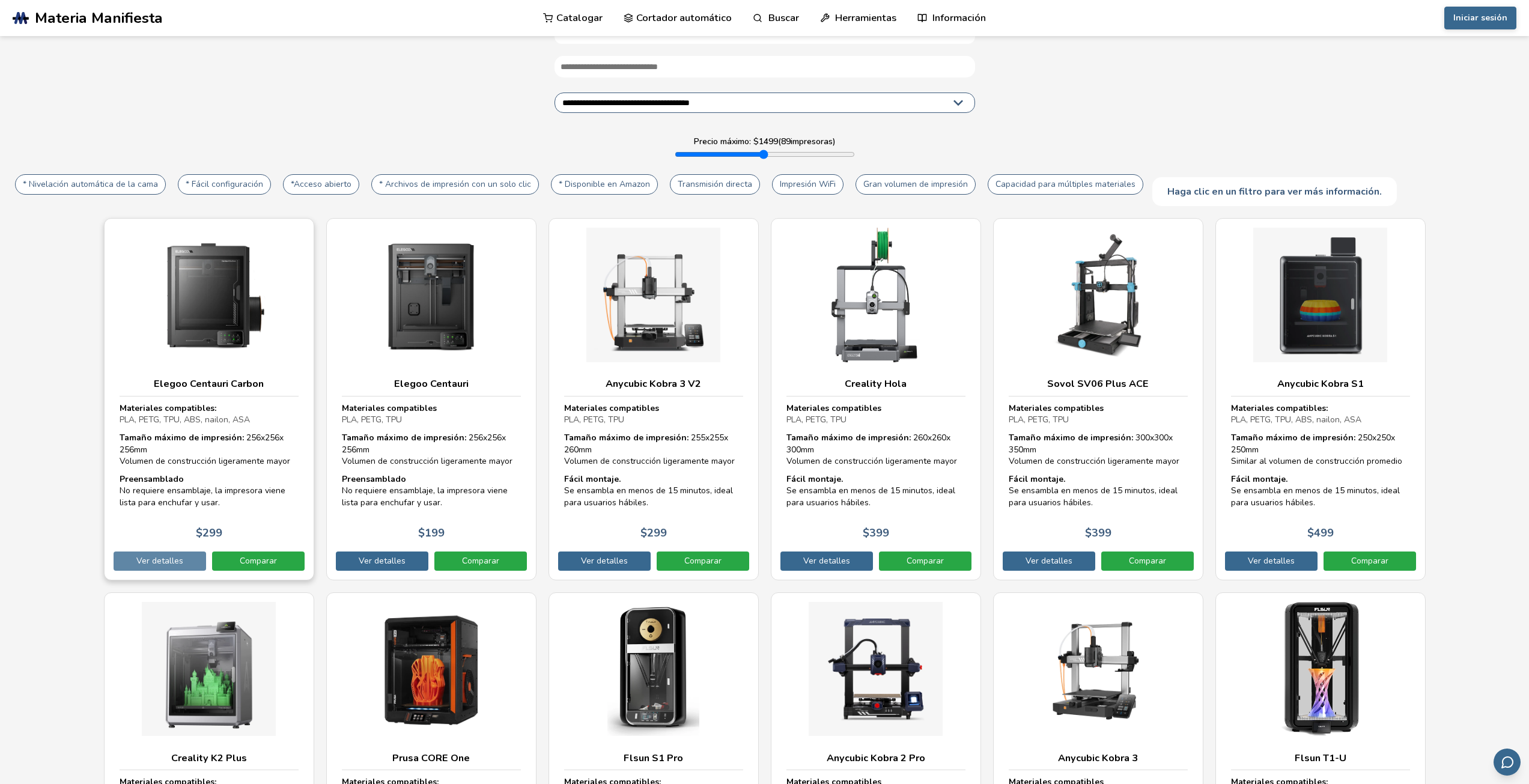
click at [154, 560] on font "Ver detalles" at bounding box center [160, 560] width 47 height 12
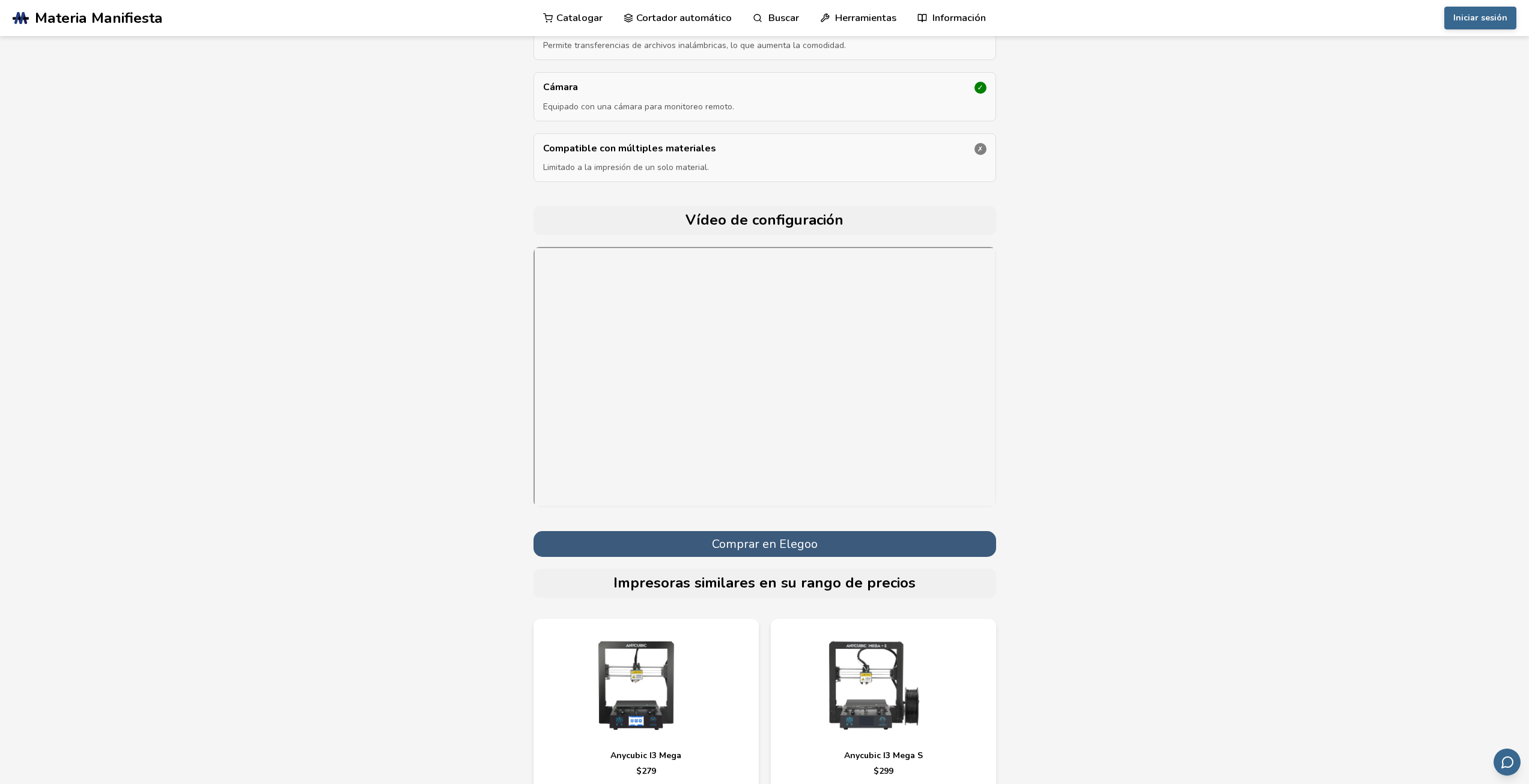
scroll to position [4325, 0]
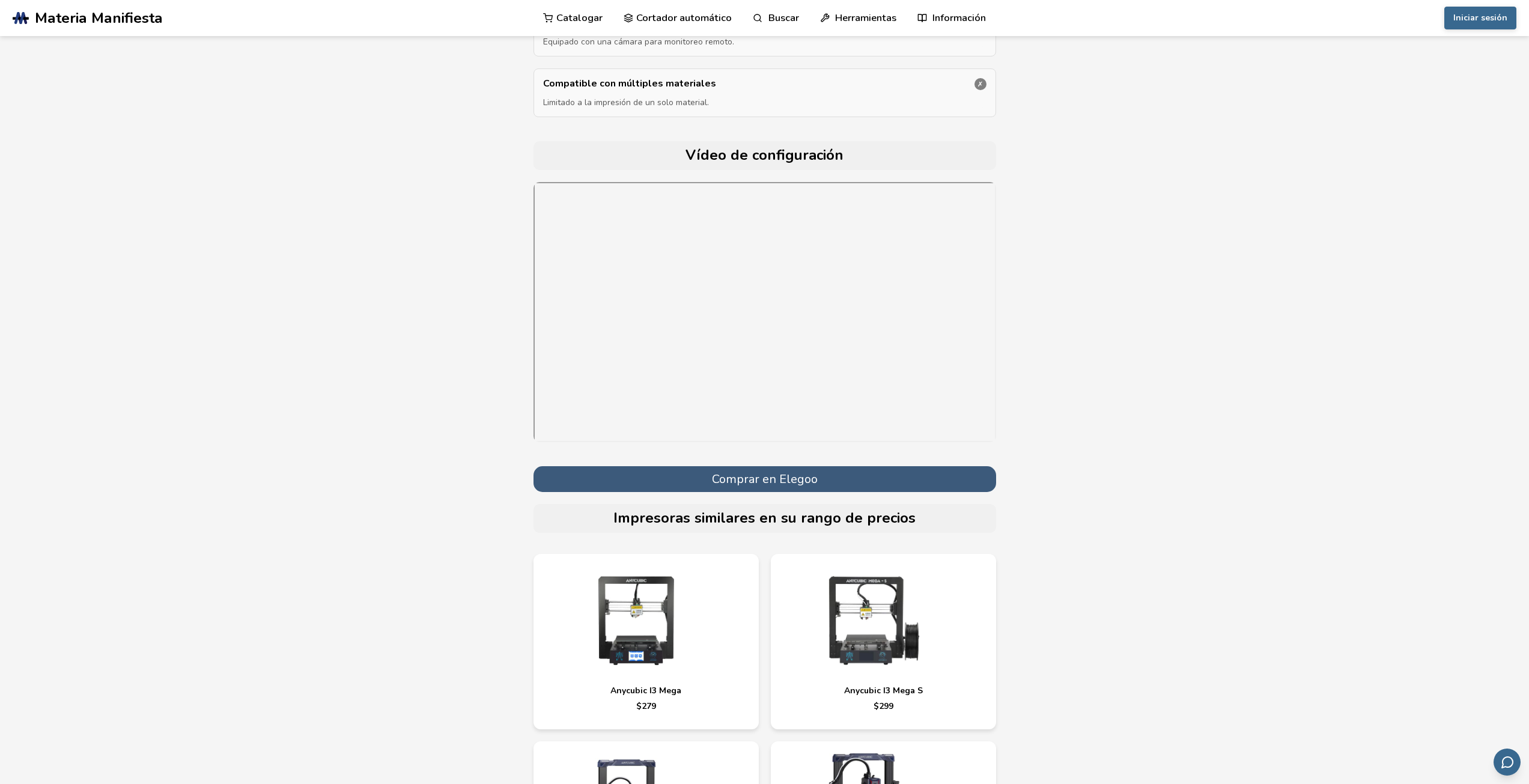
select select "**********"
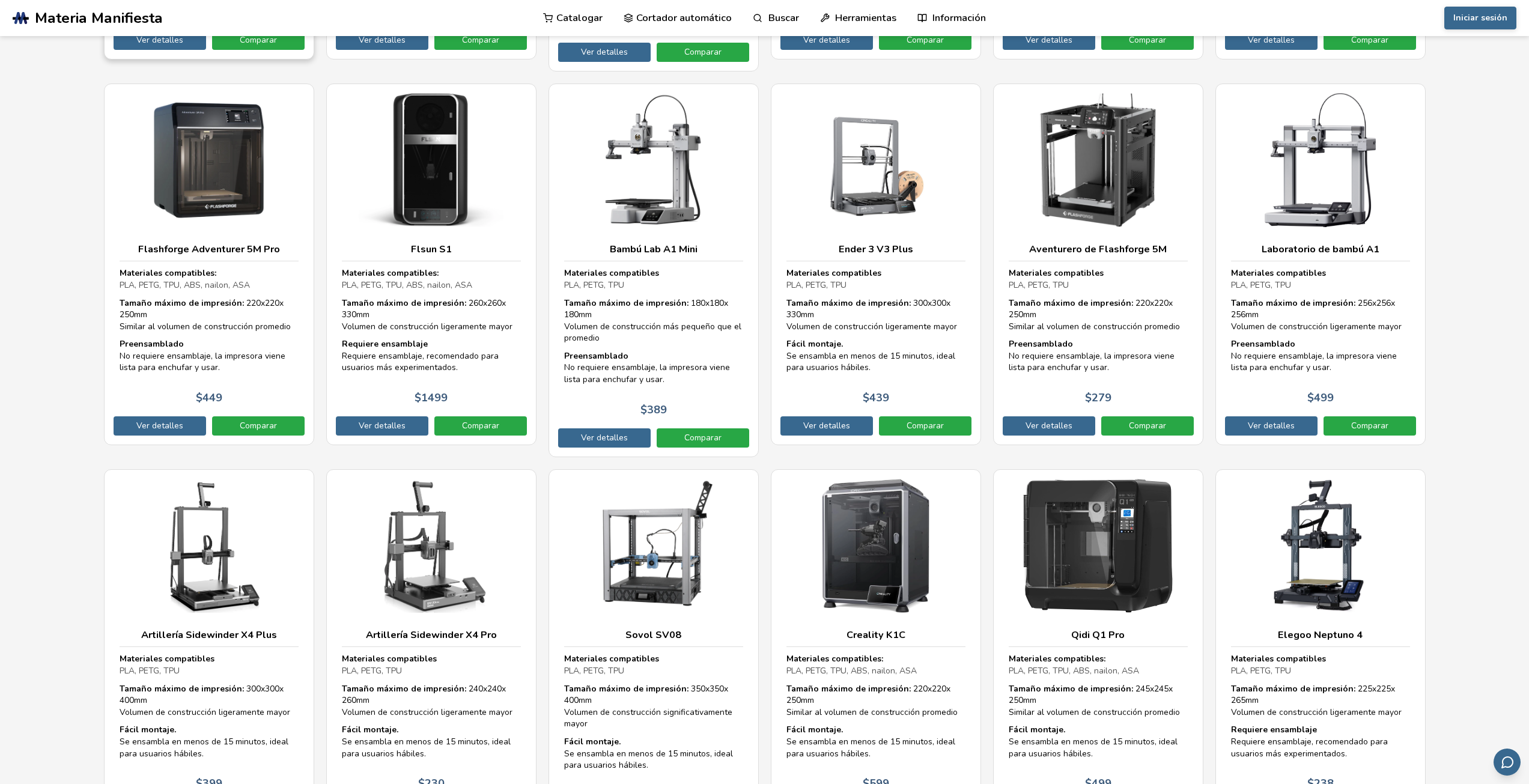
scroll to position [1441, 0]
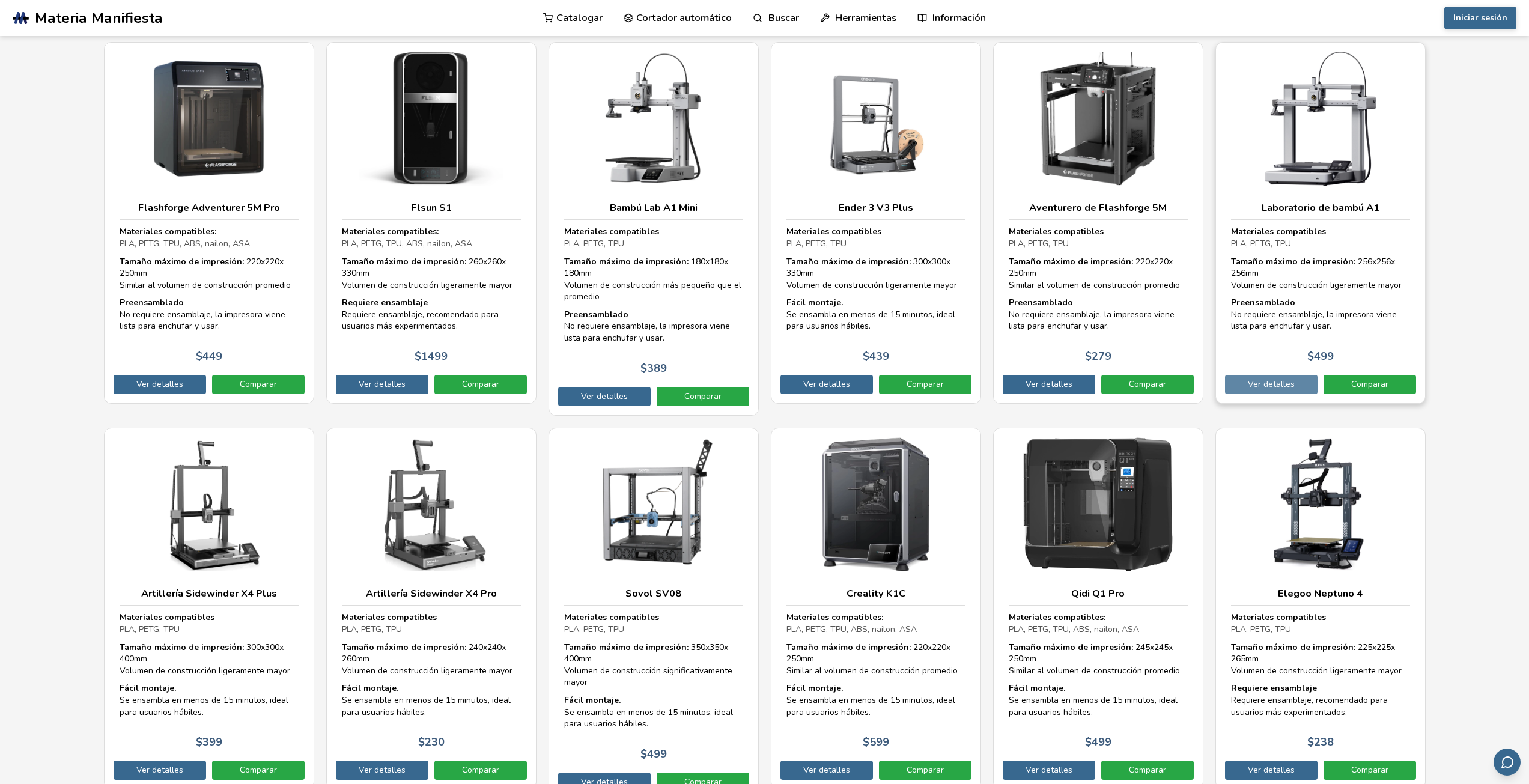
click at [1277, 378] on link "Ver detalles" at bounding box center [1271, 384] width 92 height 19
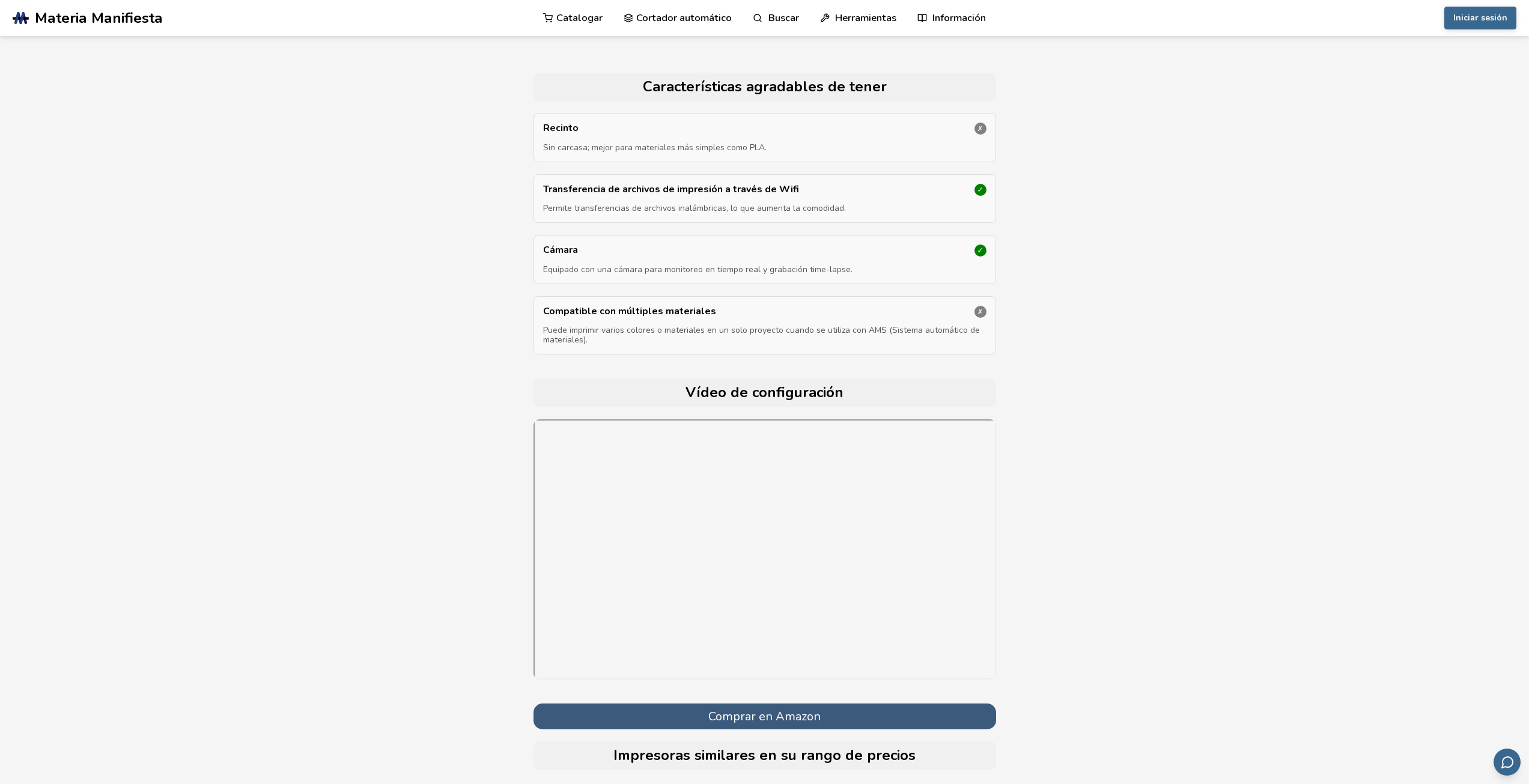
scroll to position [3183, 0]
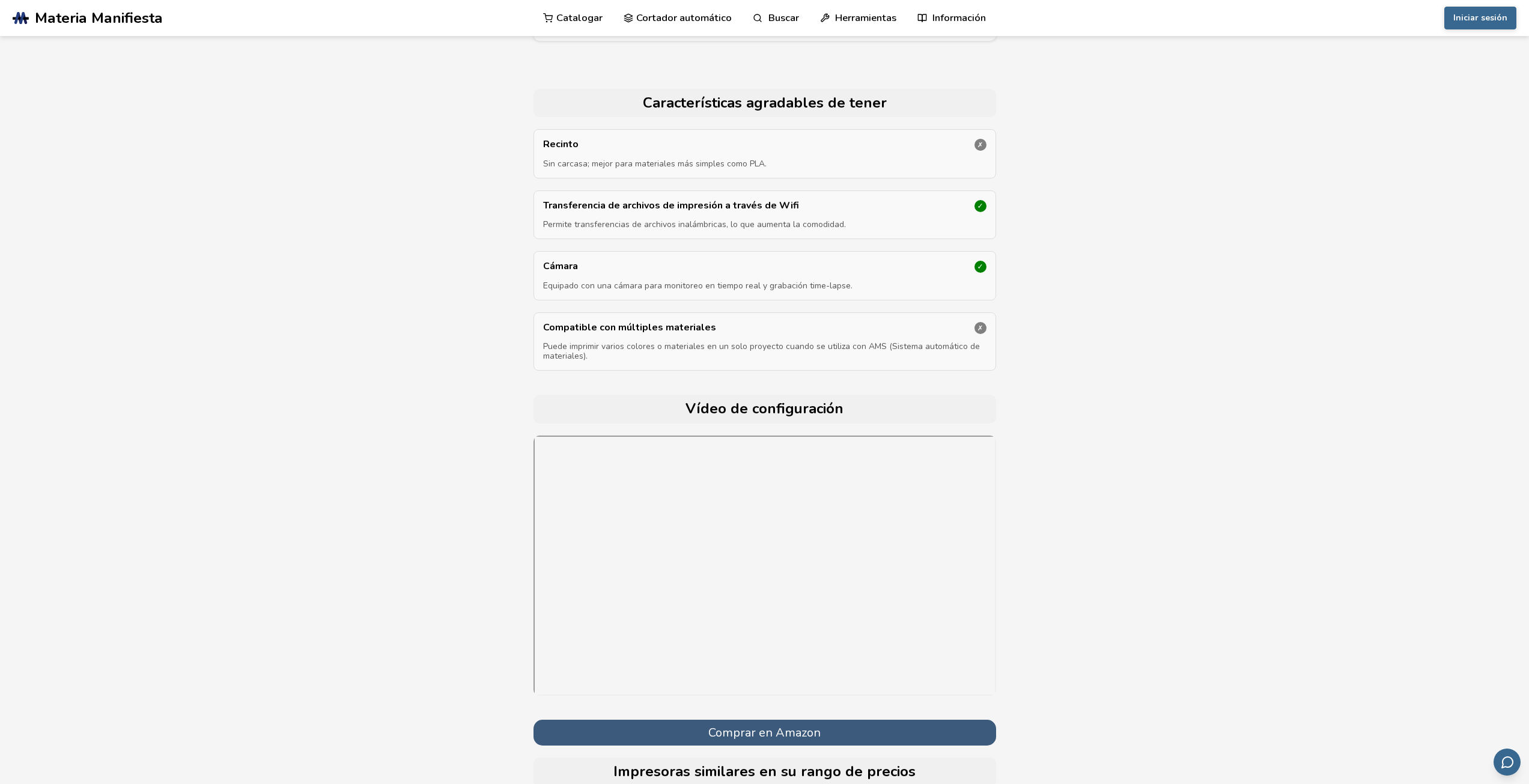
select select "**********"
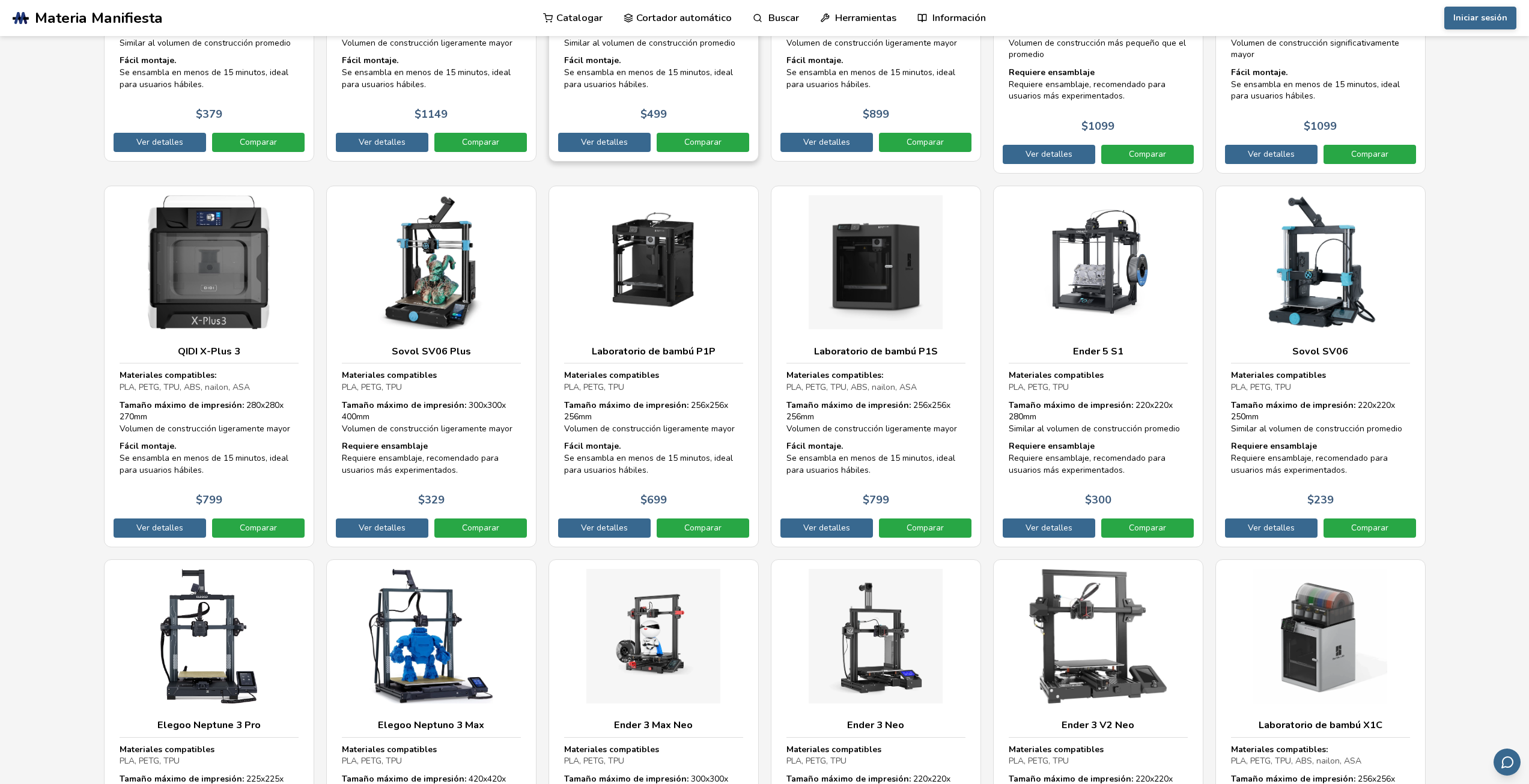
scroll to position [3242, 0]
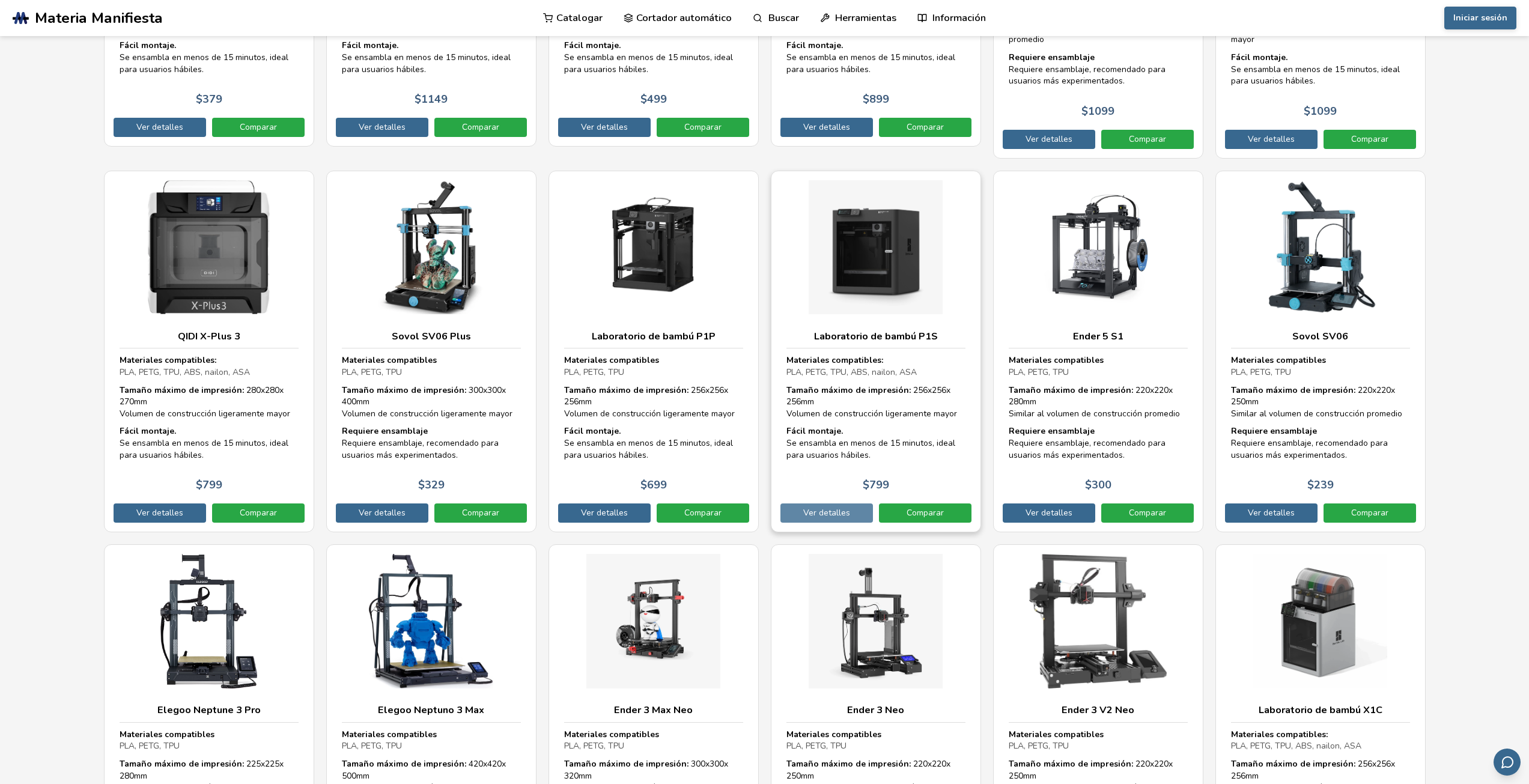
click at [839, 509] on font "Ver detalles" at bounding box center [827, 512] width 47 height 12
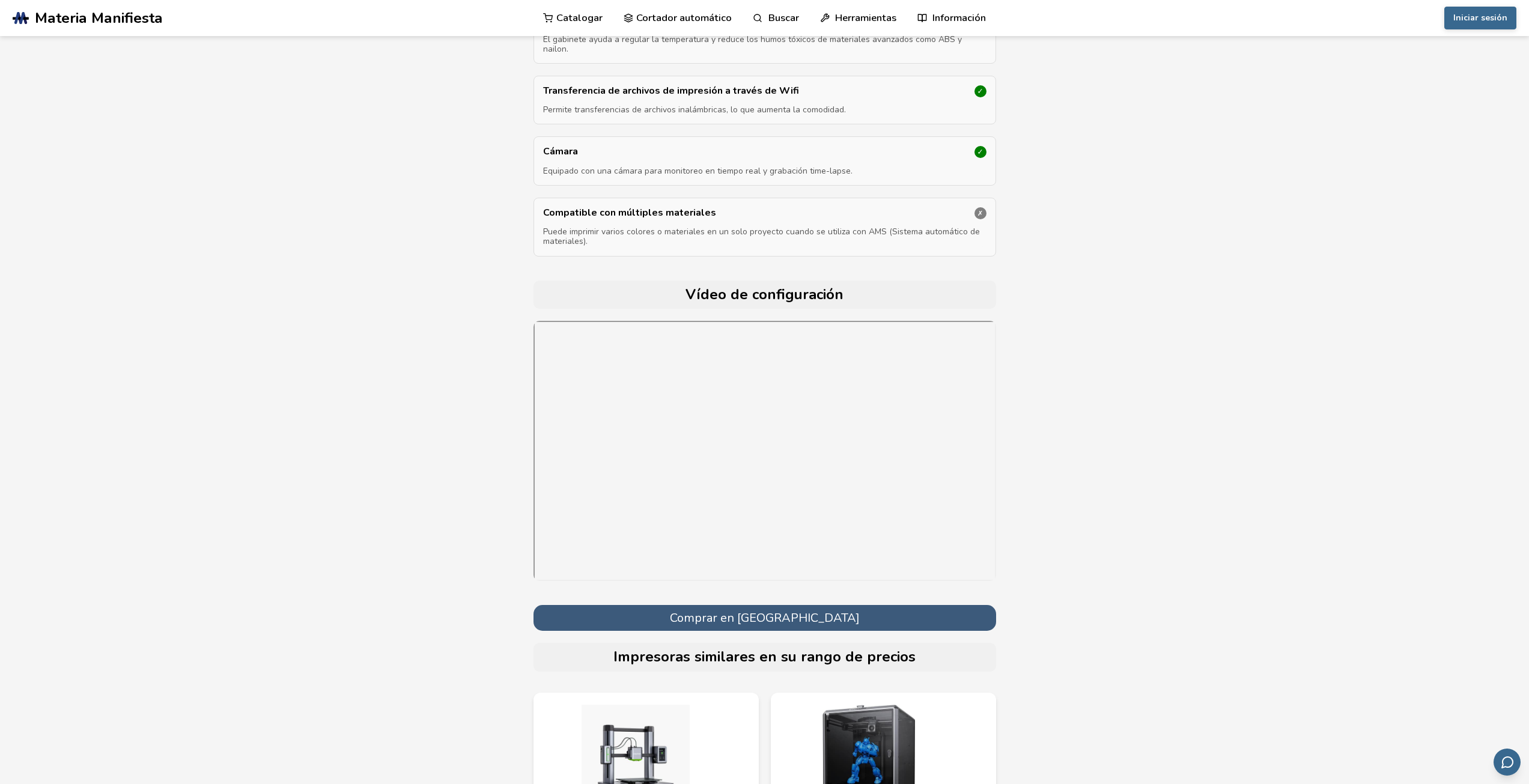
scroll to position [4265, 0]
